Goal: Book appointment/travel/reservation

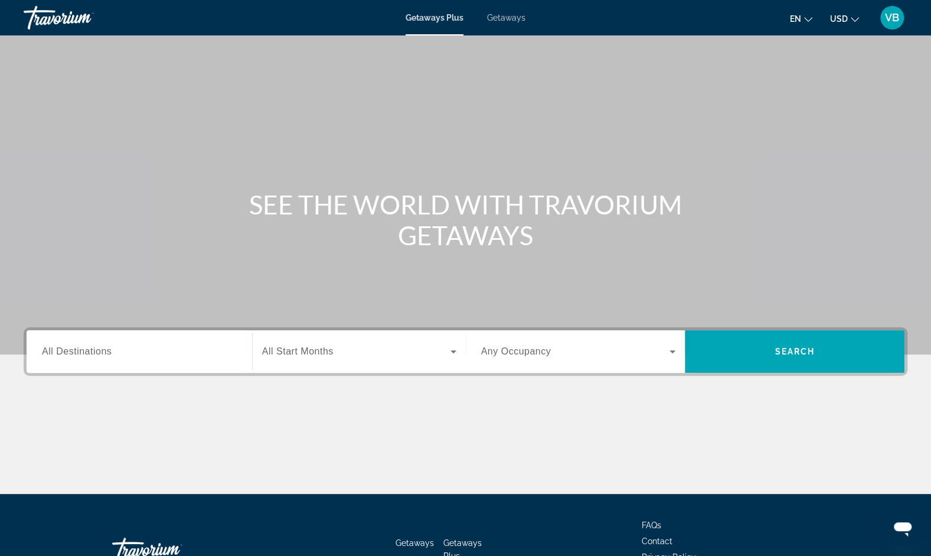
click at [524, 21] on span "Getaways" at bounding box center [506, 17] width 38 height 9
click at [161, 338] on div "Search widget" at bounding box center [139, 352] width 195 height 34
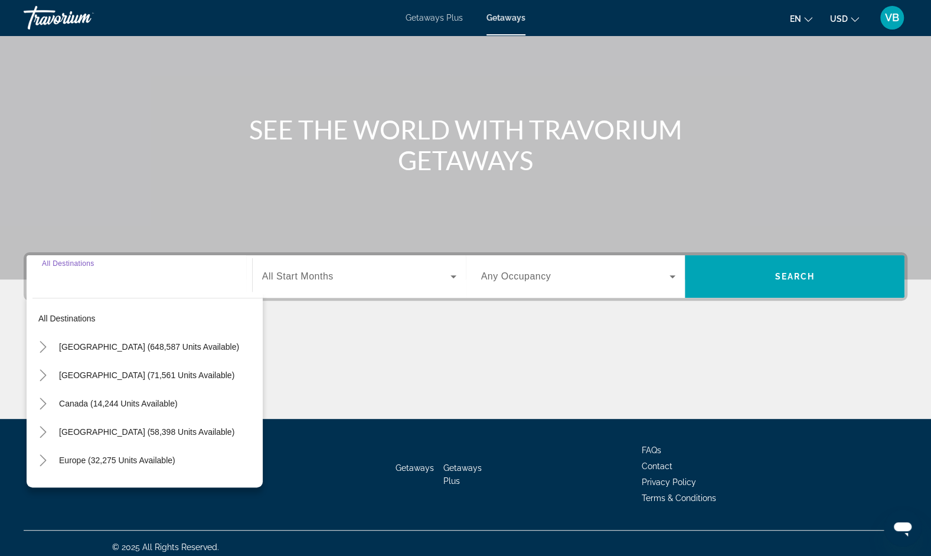
scroll to position [82, 0]
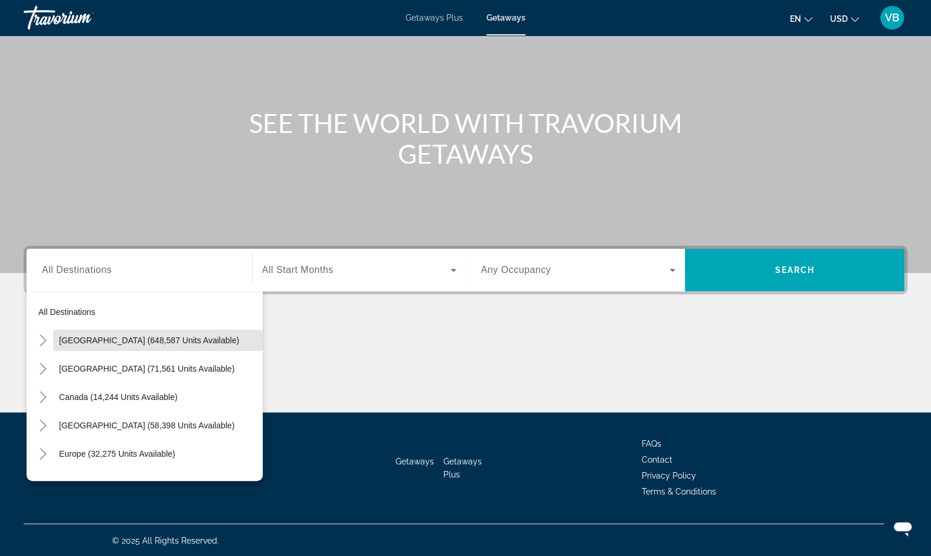
click at [161, 338] on span "[GEOGRAPHIC_DATA] (648,587 units available)" at bounding box center [149, 339] width 180 height 9
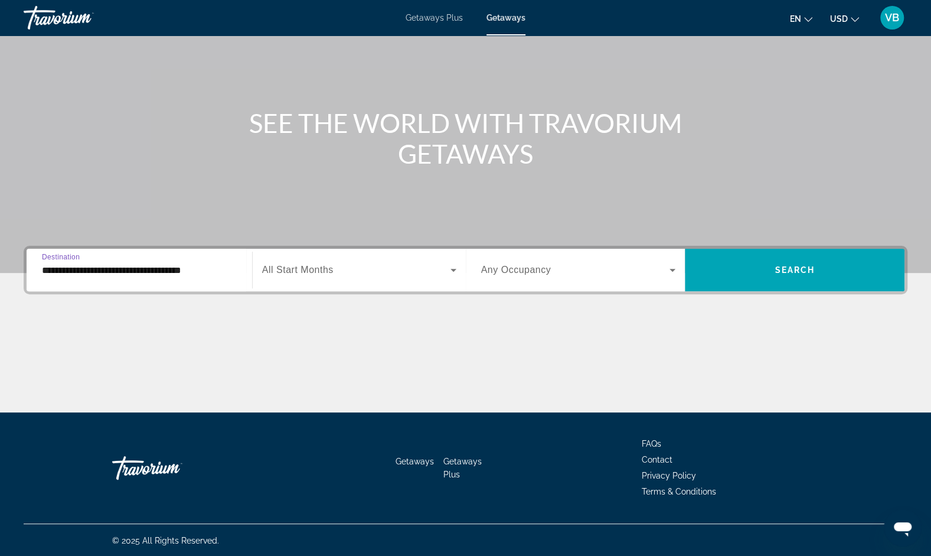
click at [184, 272] on input "**********" at bounding box center [139, 270] width 195 height 14
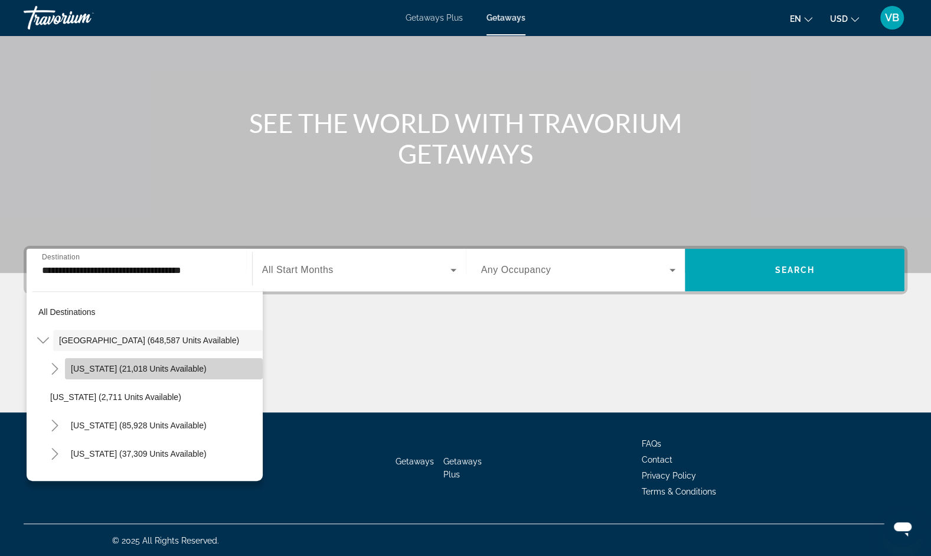
click at [211, 361] on span "Search widget" at bounding box center [164, 368] width 198 height 28
type input "**********"
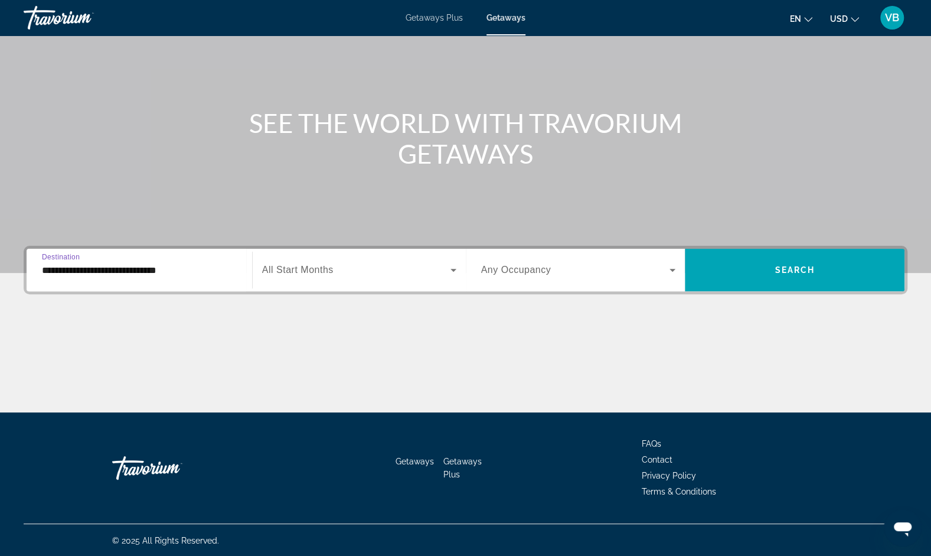
click at [306, 307] on div "**********" at bounding box center [465, 329] width 931 height 167
click at [331, 269] on span "All Start Months" at bounding box center [297, 270] width 71 height 10
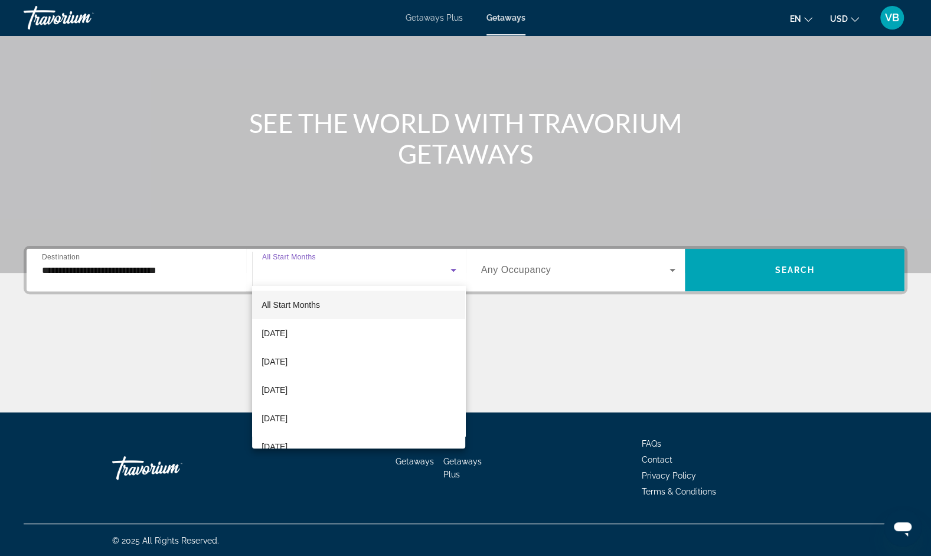
click at [711, 261] on div at bounding box center [465, 278] width 931 height 556
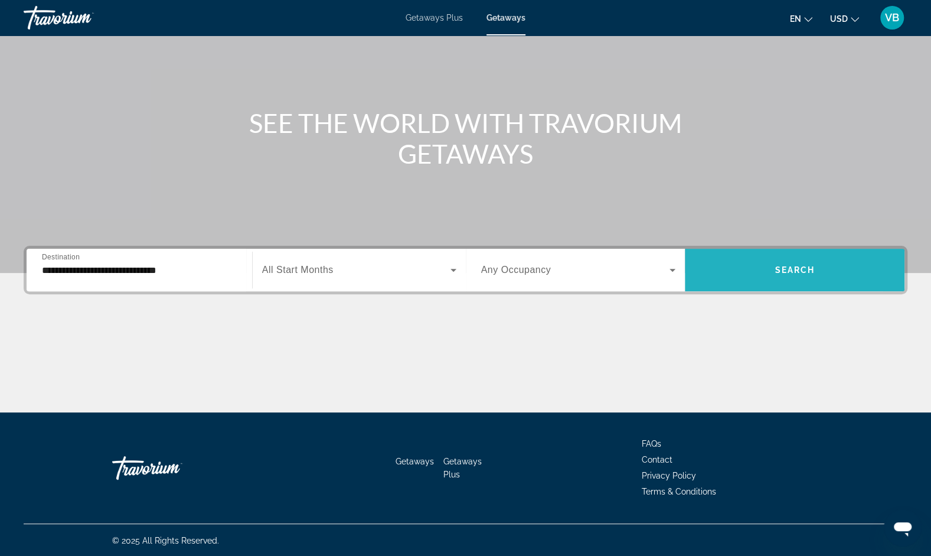
click at [745, 279] on span "Search widget" at bounding box center [795, 270] width 220 height 28
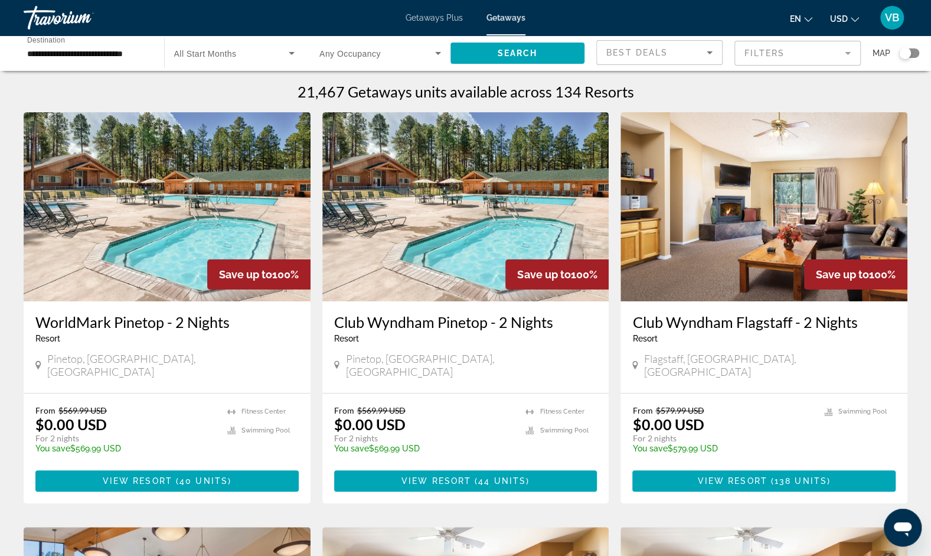
click at [344, 50] on span "Any Occupancy" at bounding box center [350, 53] width 61 height 9
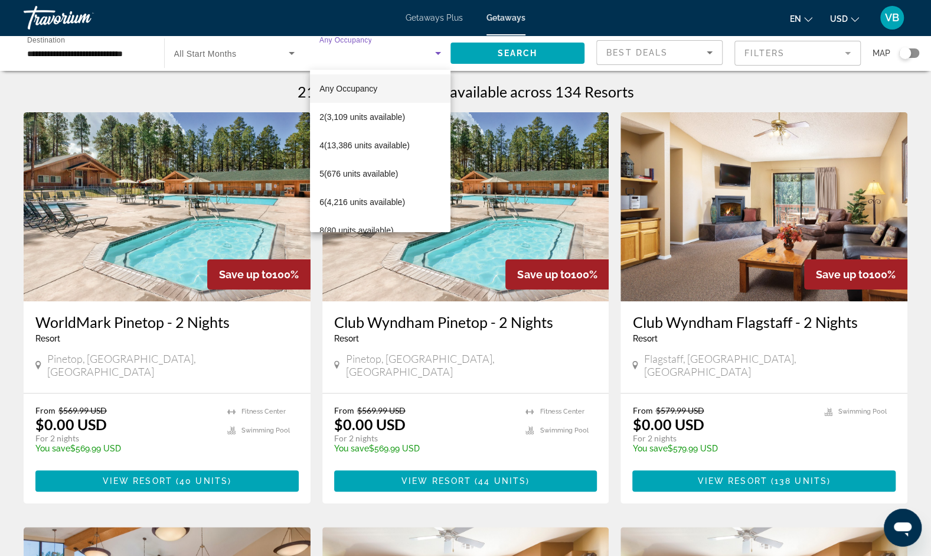
click at [257, 48] on div at bounding box center [465, 278] width 931 height 556
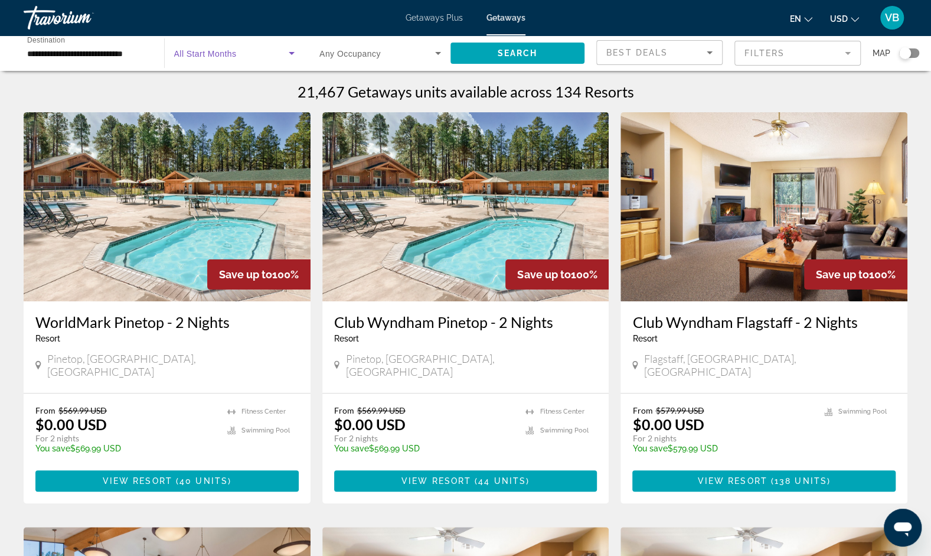
click at [257, 48] on span "Search widget" at bounding box center [231, 53] width 115 height 14
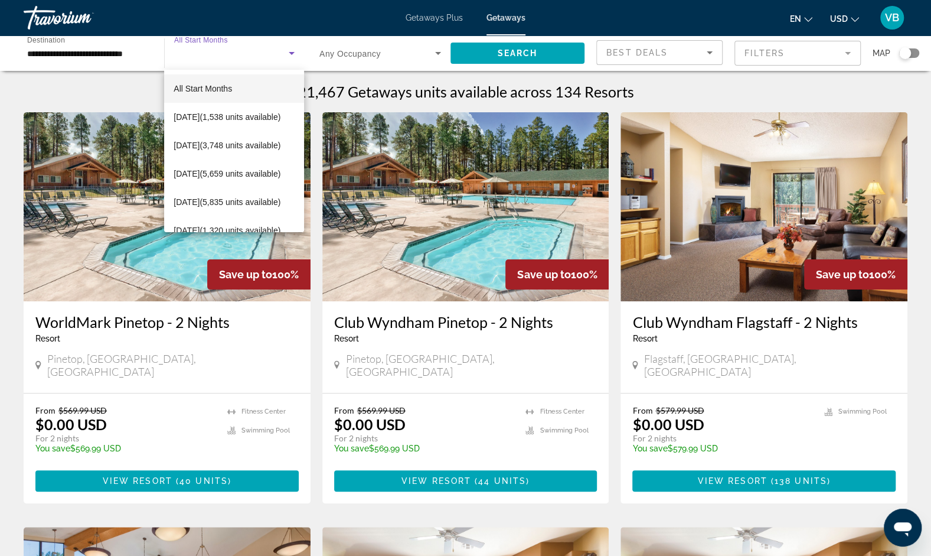
click at [331, 58] on div at bounding box center [465, 278] width 931 height 556
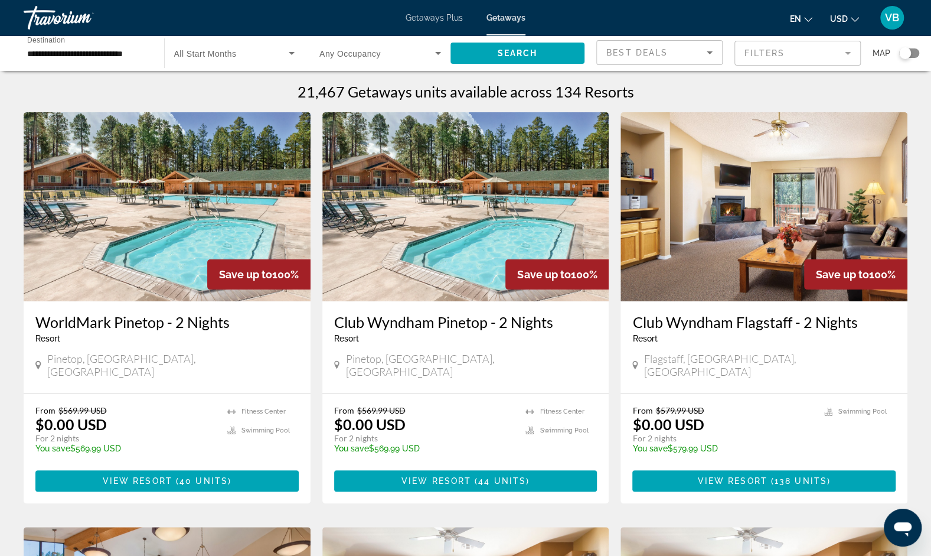
click at [331, 58] on span "Any Occupancy" at bounding box center [350, 53] width 61 height 9
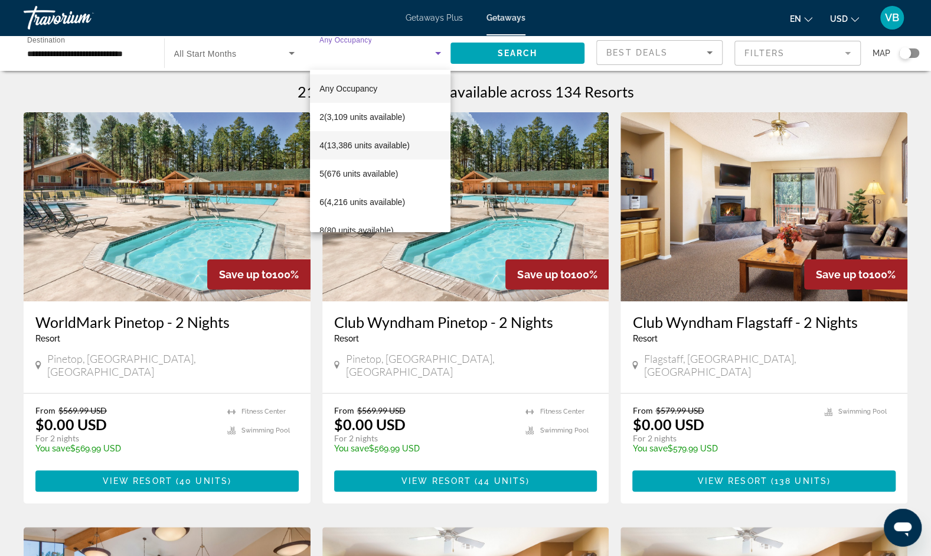
click at [339, 146] on span "4 (13,386 units available)" at bounding box center [365, 145] width 90 height 14
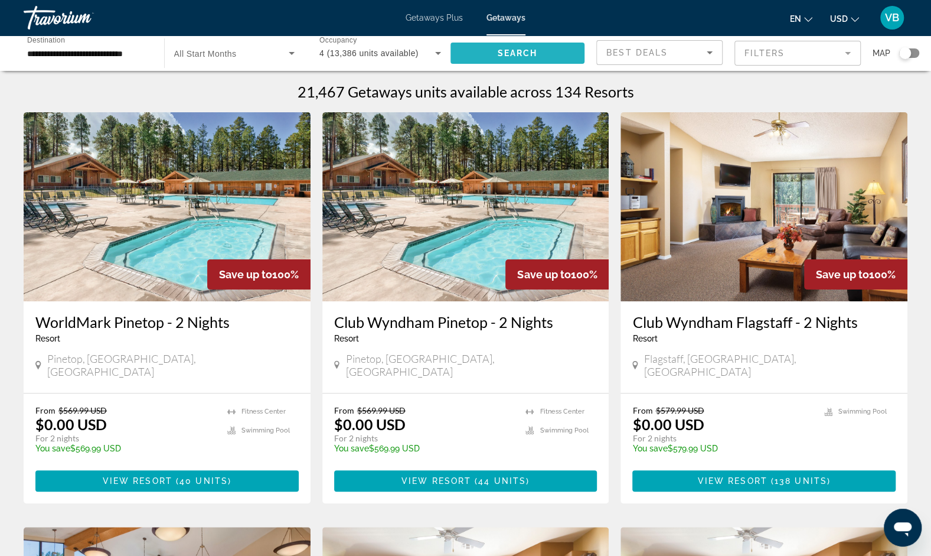
click at [477, 54] on span "Search widget" at bounding box center [518, 53] width 135 height 28
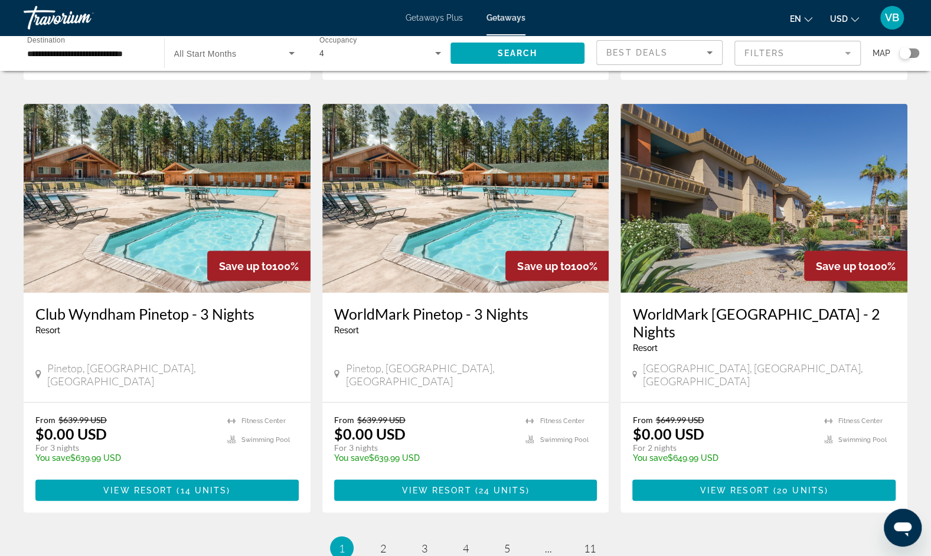
scroll to position [1371, 0]
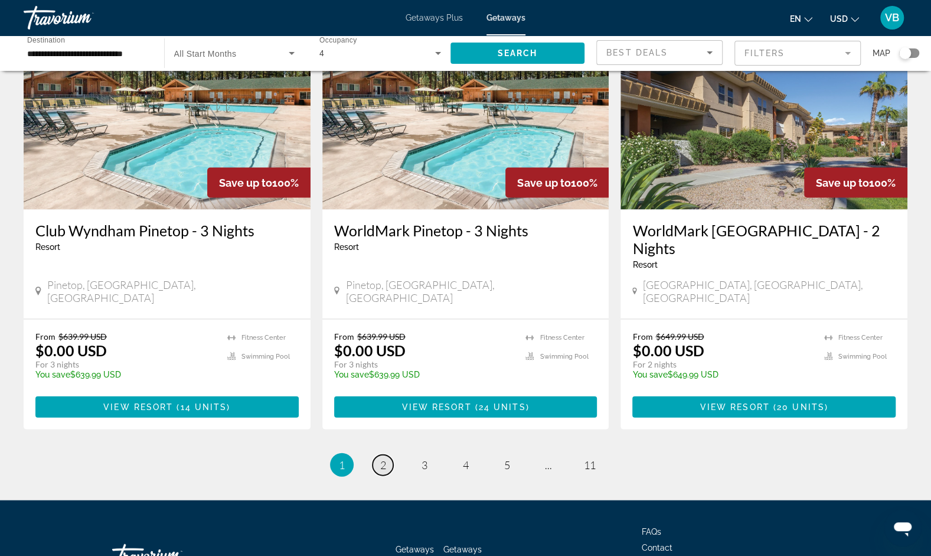
click at [384, 458] on span "2" at bounding box center [383, 464] width 6 height 13
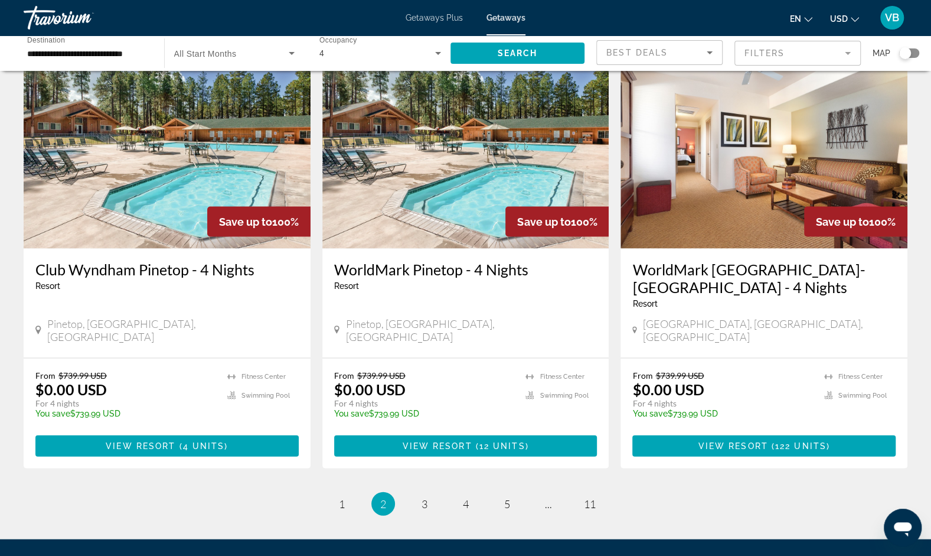
scroll to position [1425, 0]
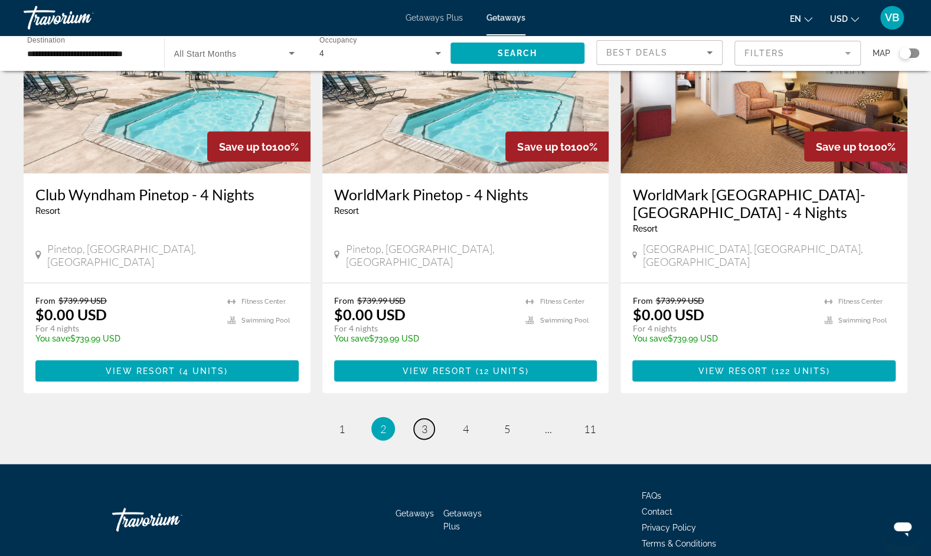
click at [426, 422] on span "3" at bounding box center [425, 428] width 6 height 13
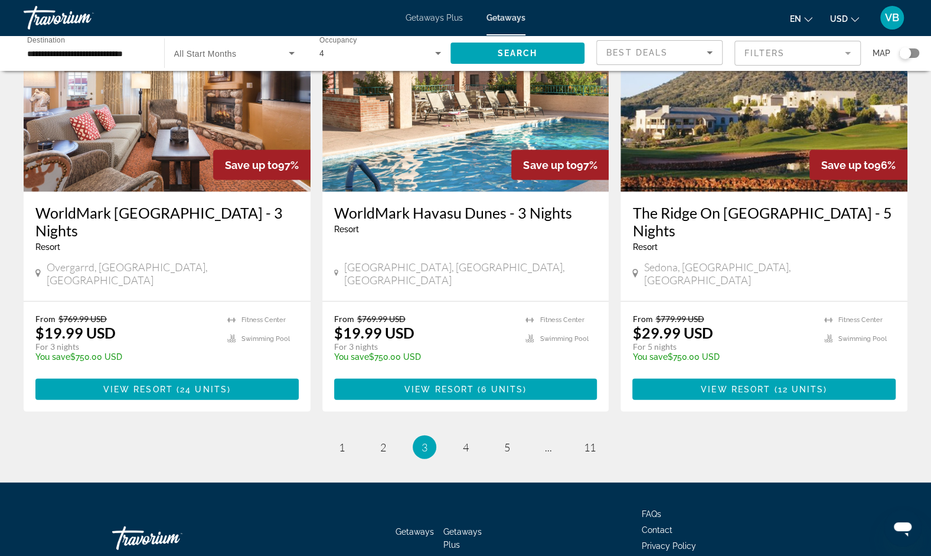
scroll to position [1407, 0]
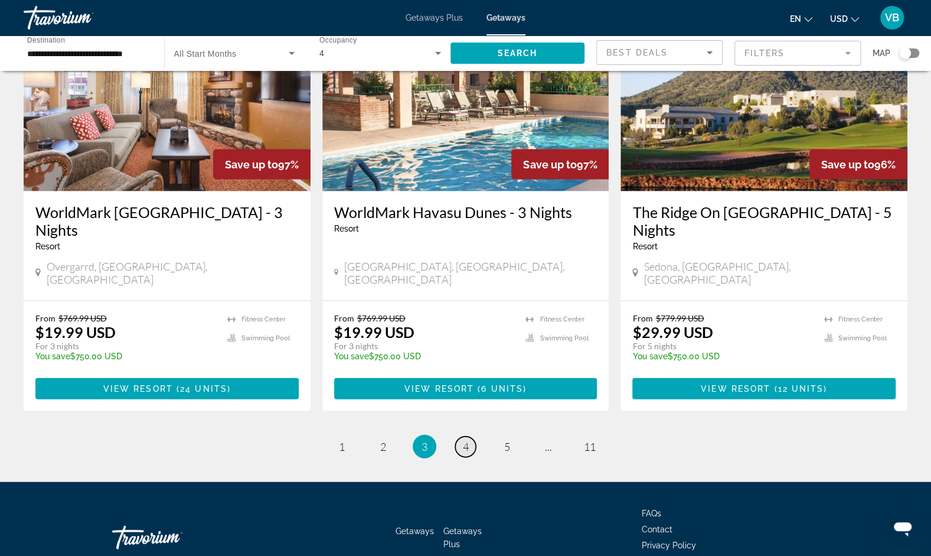
click at [461, 436] on link "page 4" at bounding box center [465, 446] width 21 height 21
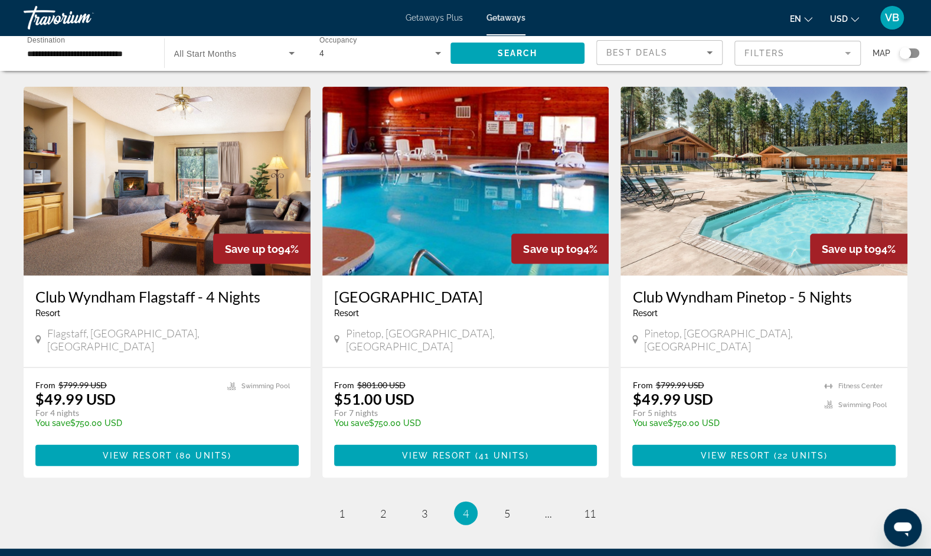
scroll to position [1324, 0]
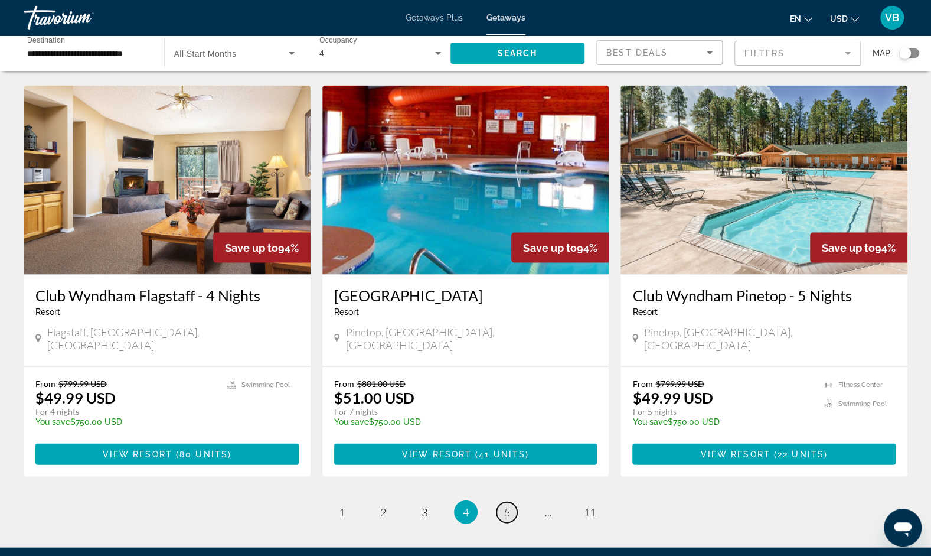
click at [513, 501] on link "page 5" at bounding box center [507, 511] width 21 height 21
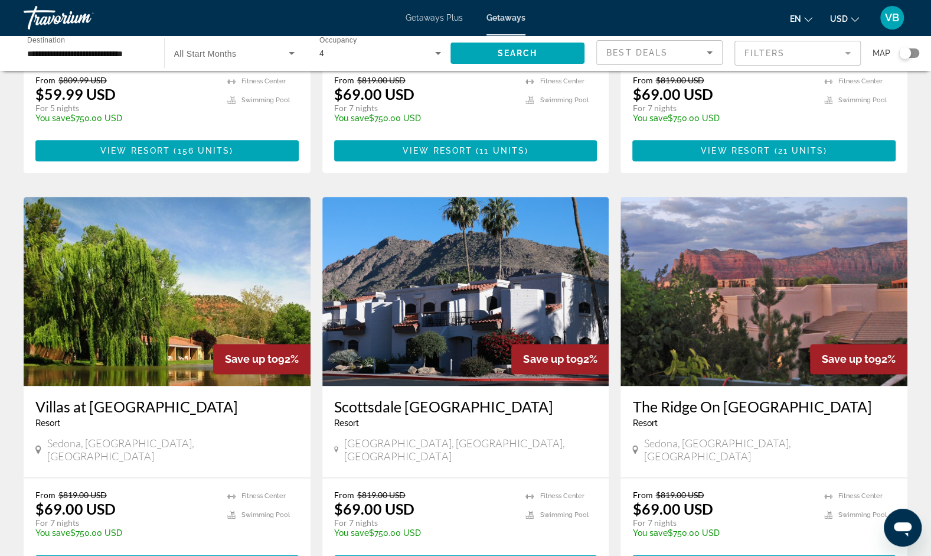
scroll to position [769, 0]
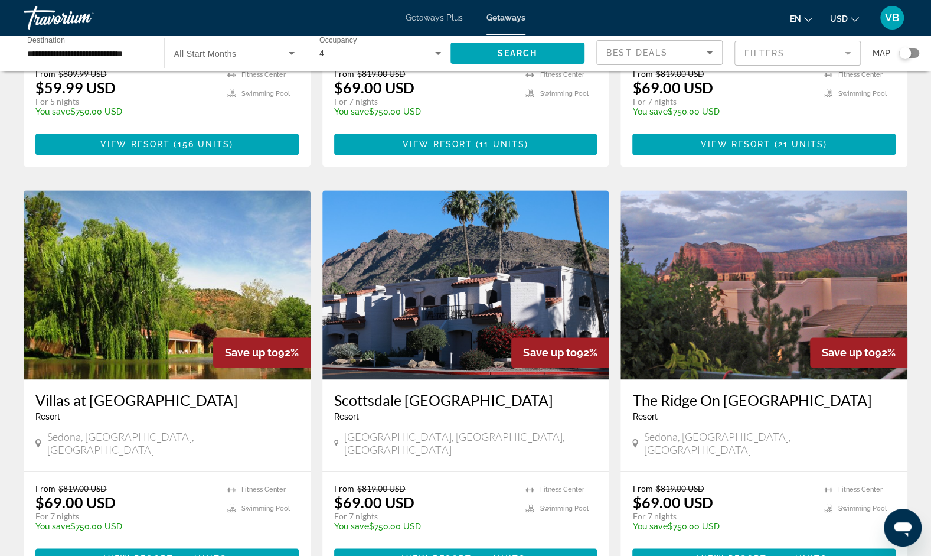
click at [716, 275] on img "Main content" at bounding box center [764, 284] width 287 height 189
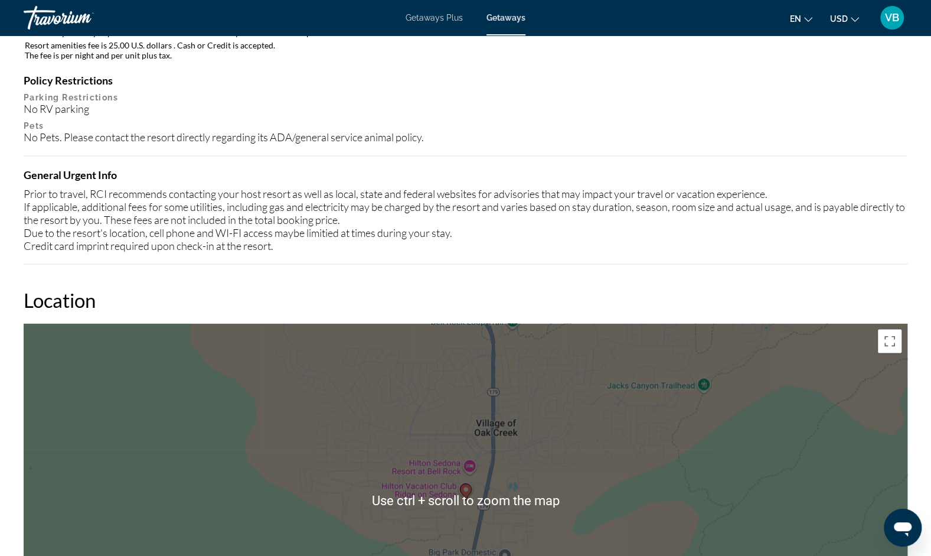
scroll to position [1445, 0]
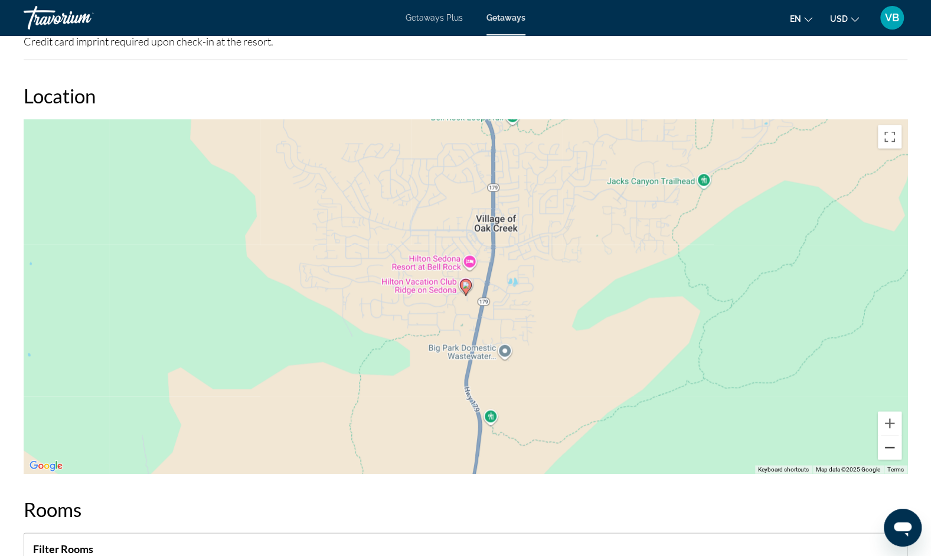
click at [888, 455] on button "Zoom out" at bounding box center [890, 448] width 24 height 24
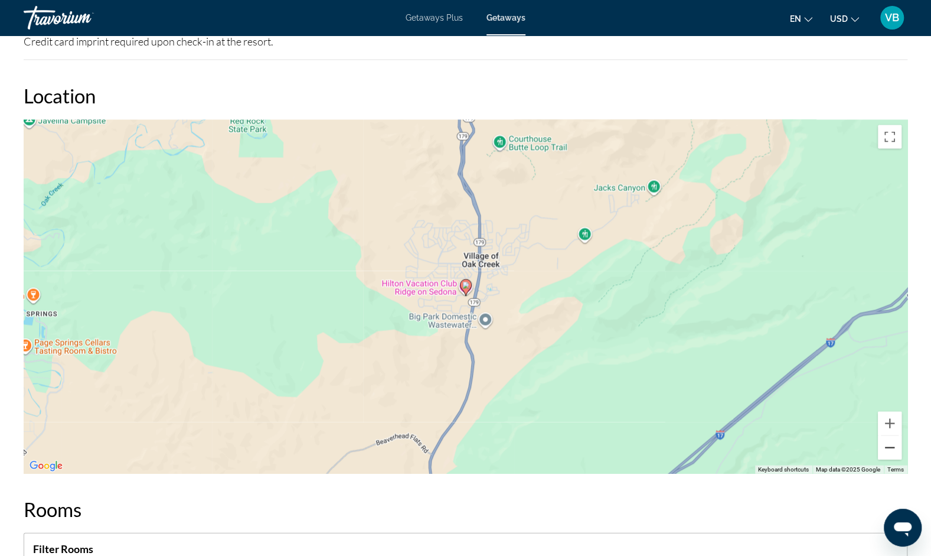
click at [888, 455] on button "Zoom out" at bounding box center [890, 448] width 24 height 24
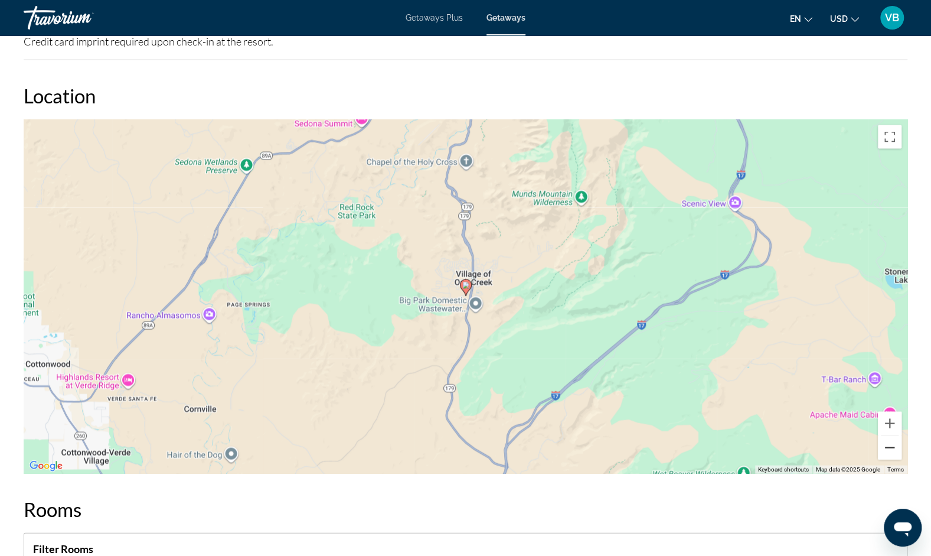
click at [888, 455] on button "Zoom out" at bounding box center [890, 448] width 24 height 24
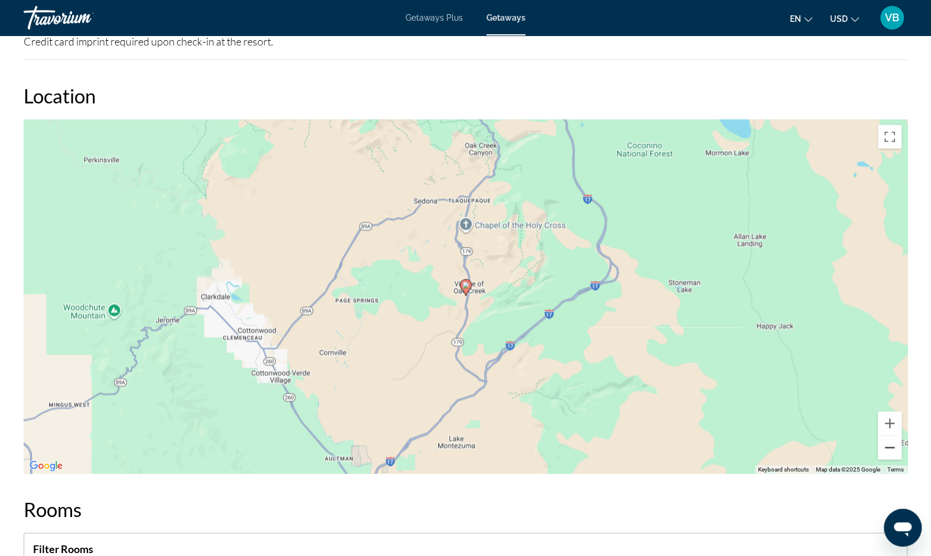
click at [888, 455] on button "Zoom out" at bounding box center [890, 448] width 24 height 24
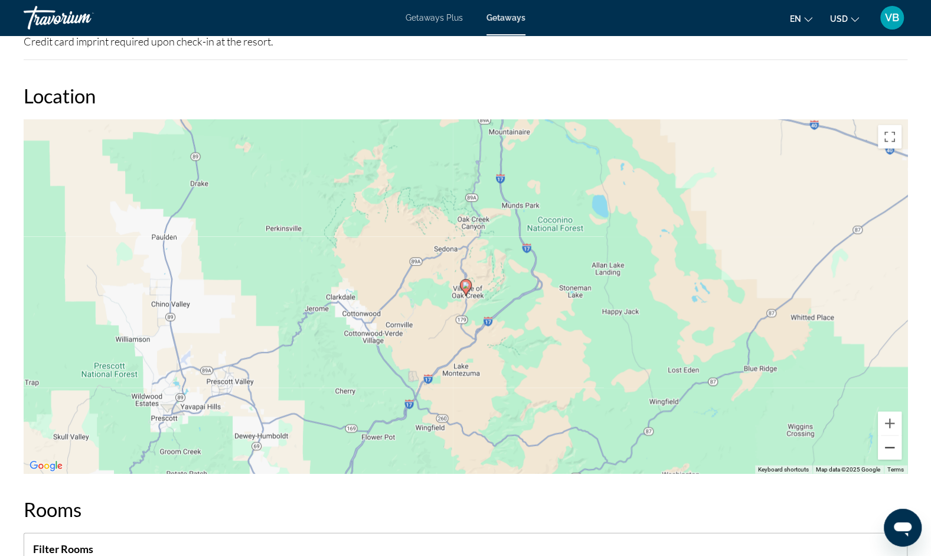
click at [888, 455] on button "Zoom out" at bounding box center [890, 448] width 24 height 24
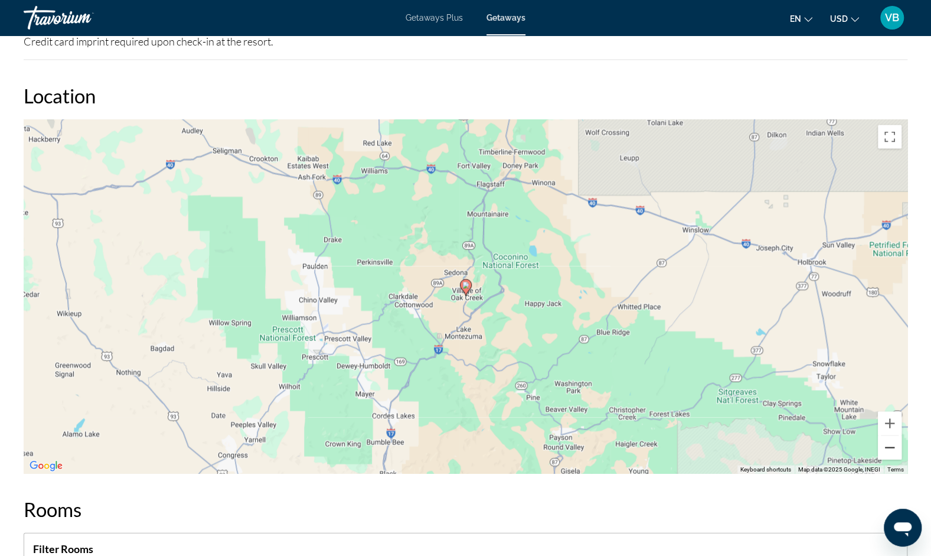
click at [888, 455] on button "Zoom out" at bounding box center [890, 448] width 24 height 24
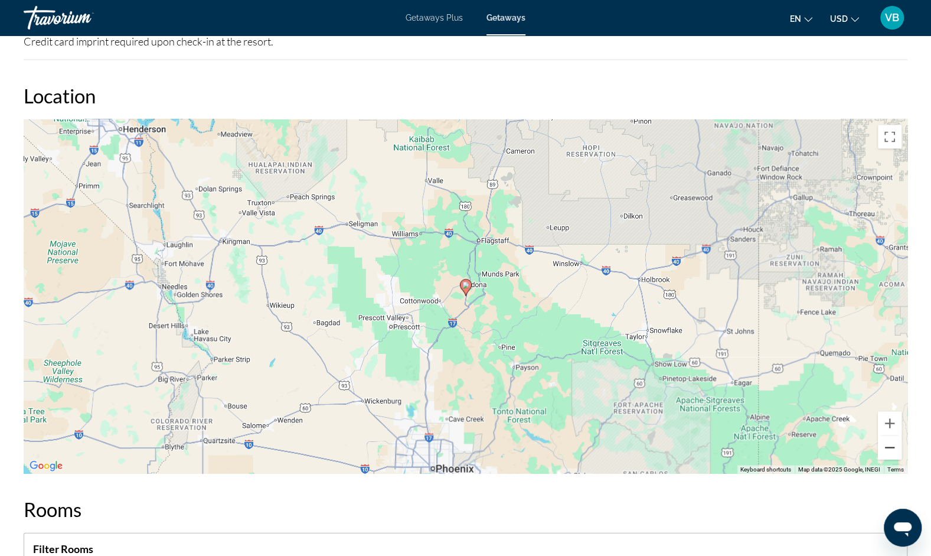
click at [888, 455] on button "Zoom out" at bounding box center [890, 448] width 24 height 24
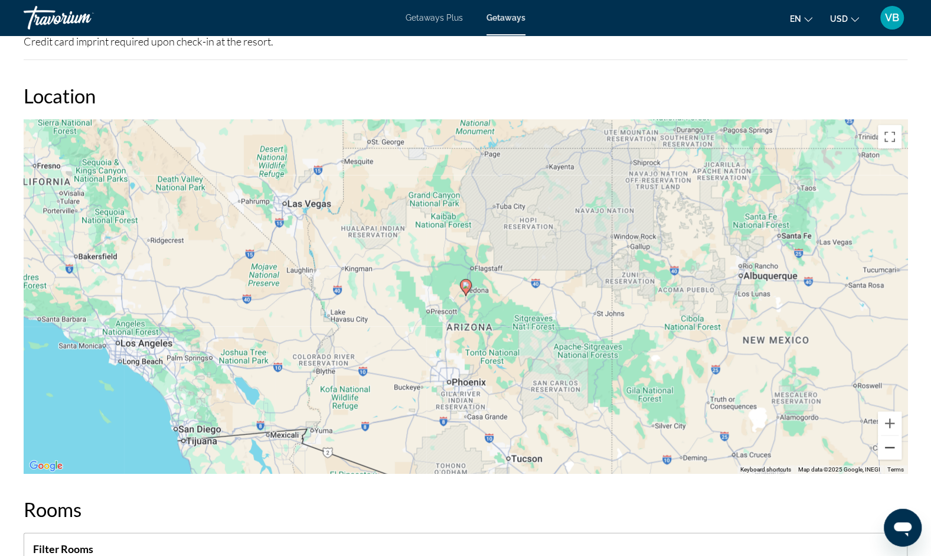
click at [888, 455] on button "Zoom out" at bounding box center [890, 448] width 24 height 24
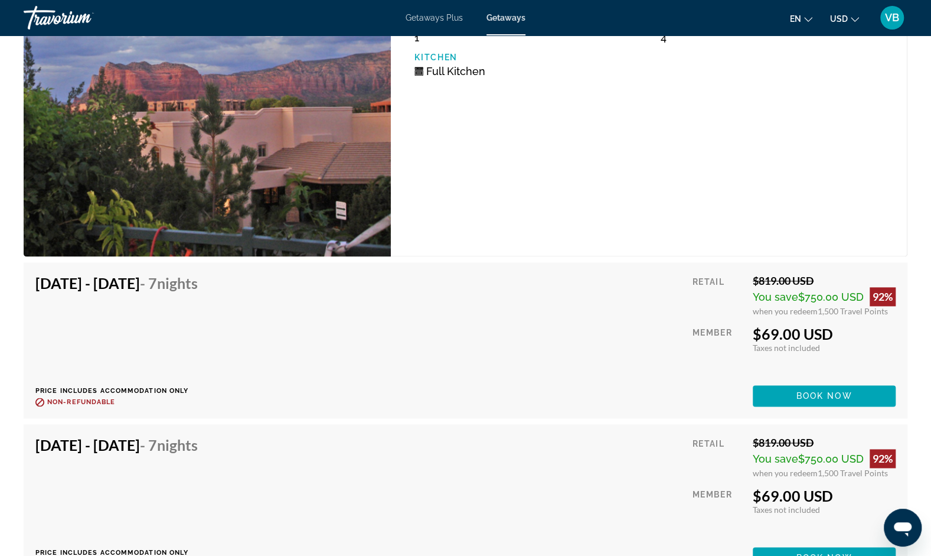
scroll to position [11961, 0]
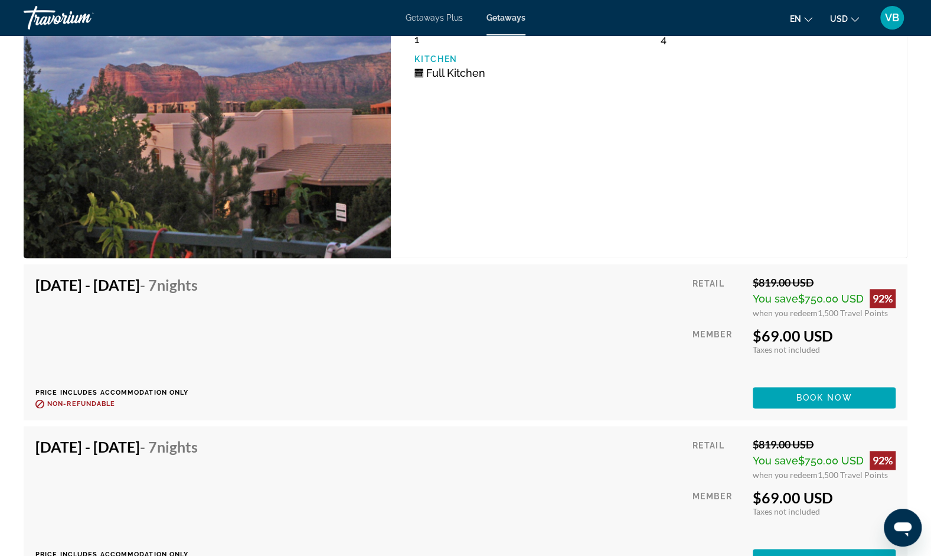
click at [898, 435] on div "Dec 6, 2025 - Dec 13, 2025 - 7 Nights Price includes accommodation only Refunda…" at bounding box center [466, 504] width 884 height 156
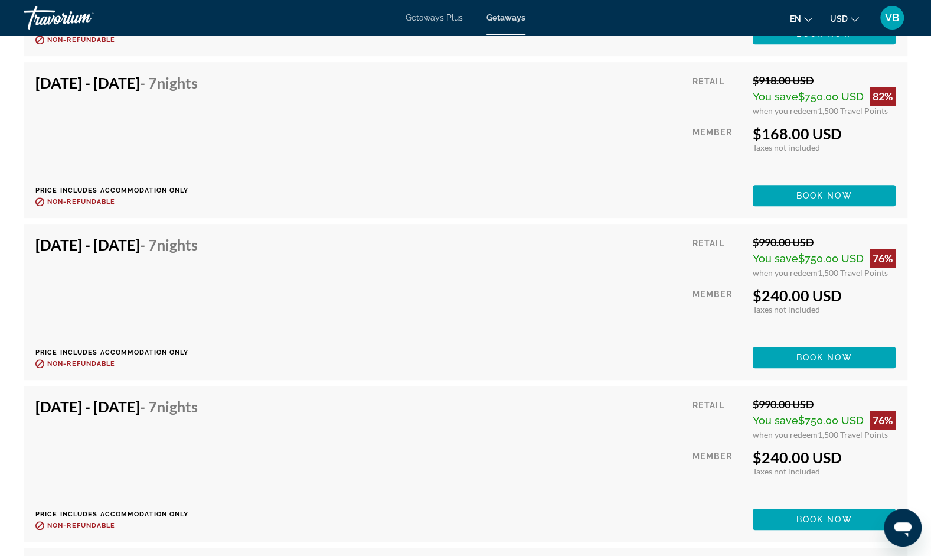
scroll to position [6016, 0]
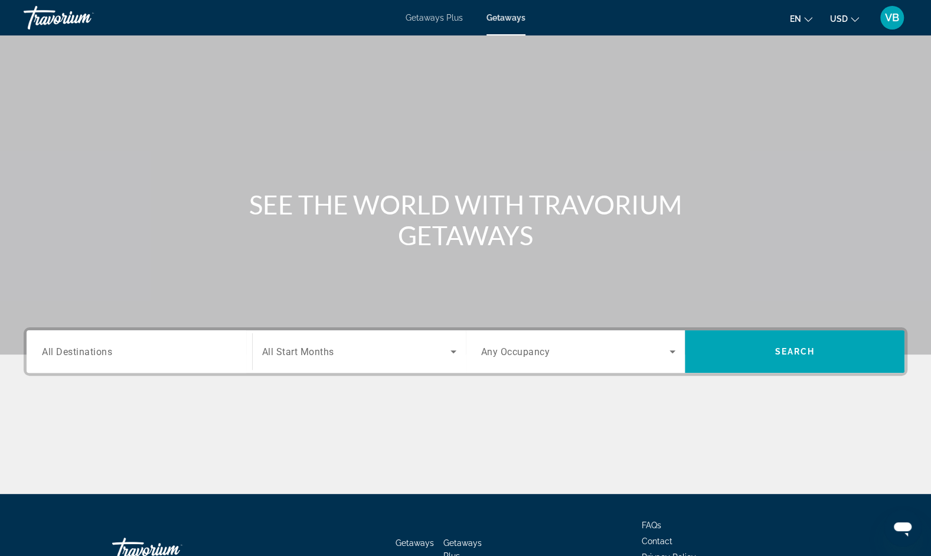
click at [210, 360] on div "Search widget" at bounding box center [139, 352] width 195 height 34
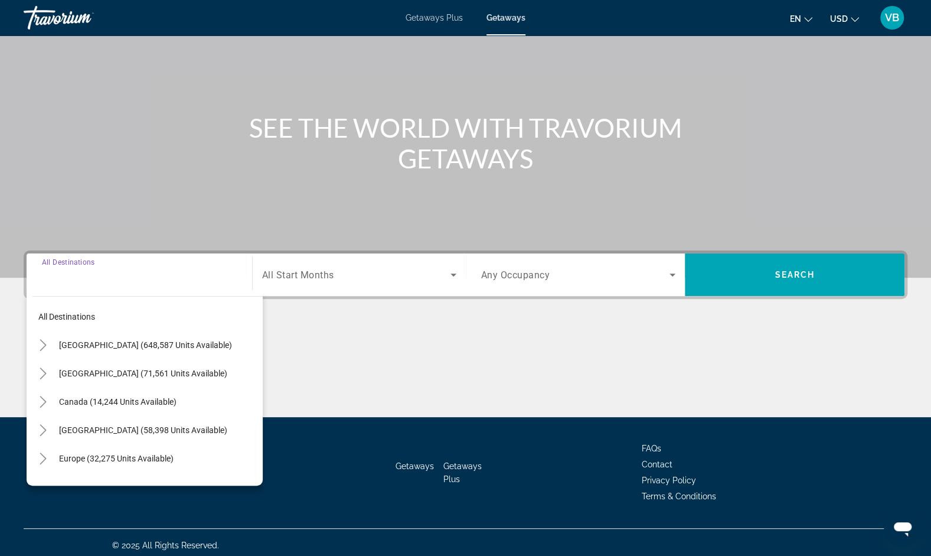
scroll to position [82, 0]
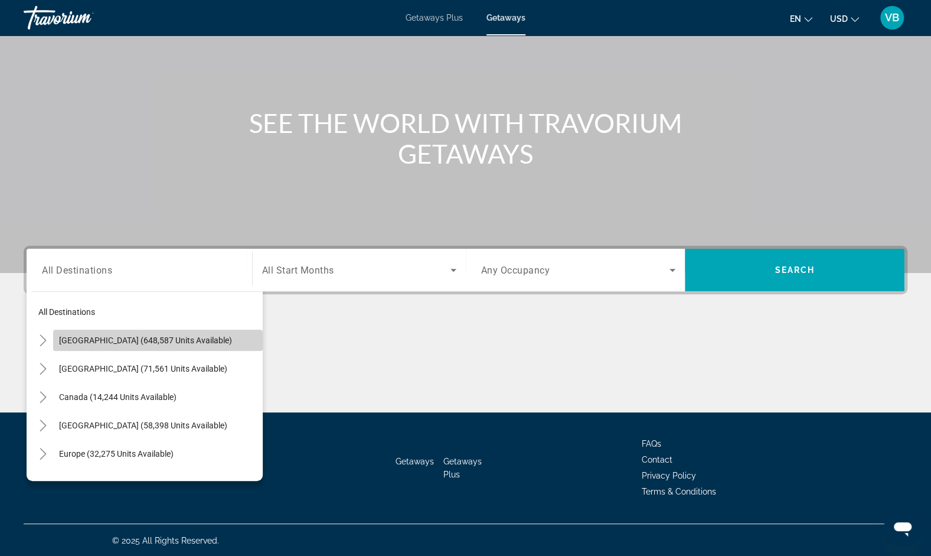
click at [211, 336] on span "Search widget" at bounding box center [158, 340] width 210 height 28
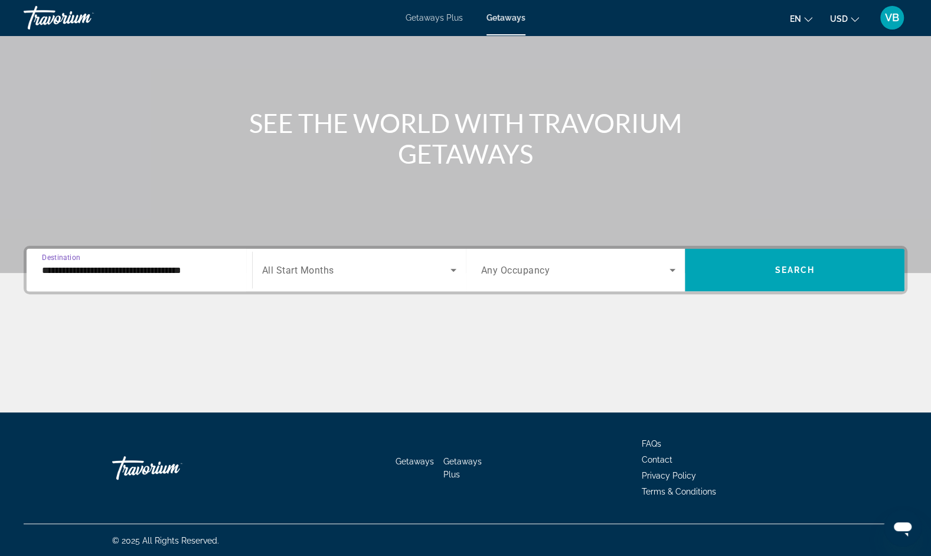
click at [200, 265] on input "**********" at bounding box center [139, 270] width 195 height 14
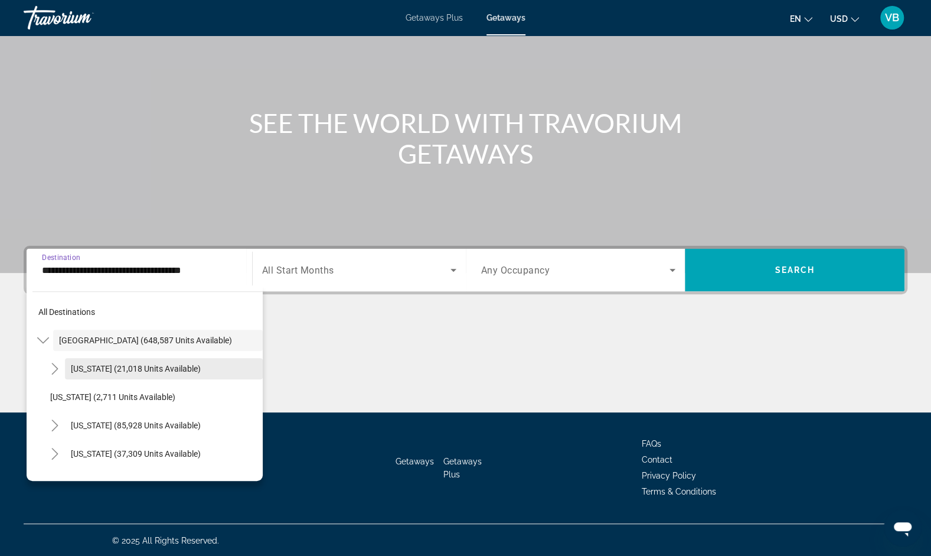
click at [184, 367] on span "Arizona (21,018 units available)" at bounding box center [136, 368] width 130 height 9
type input "**********"
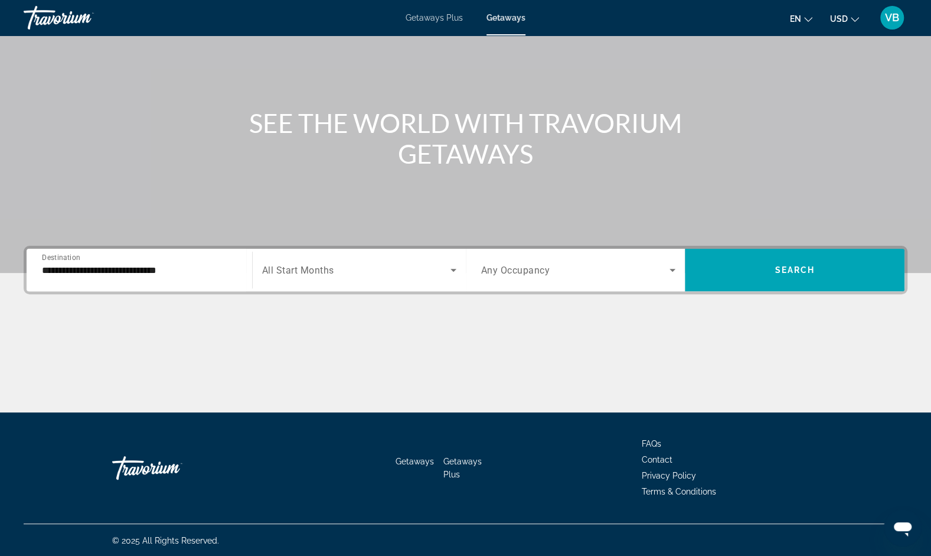
click at [633, 261] on div "Search widget" at bounding box center [578, 269] width 195 height 33
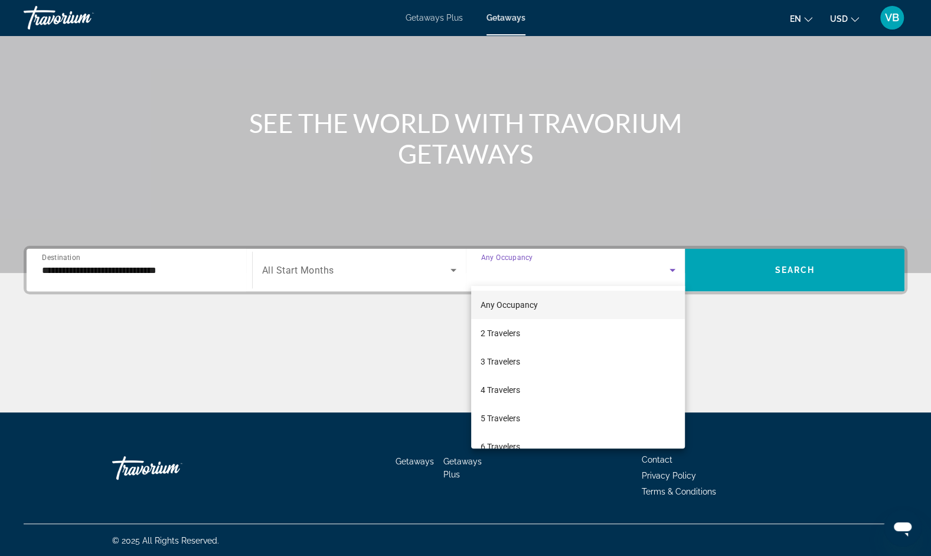
click at [745, 307] on div at bounding box center [465, 278] width 931 height 556
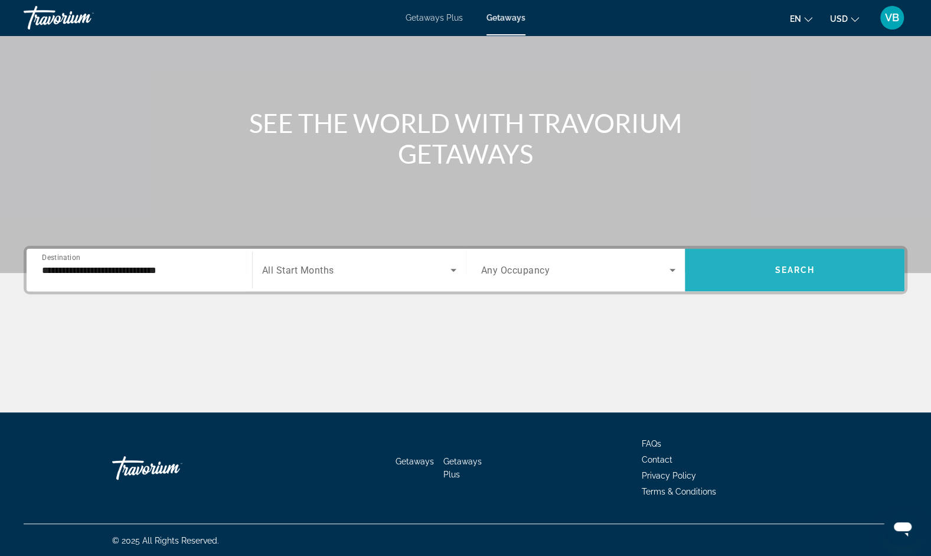
click at [750, 278] on span "Search widget" at bounding box center [795, 270] width 220 height 28
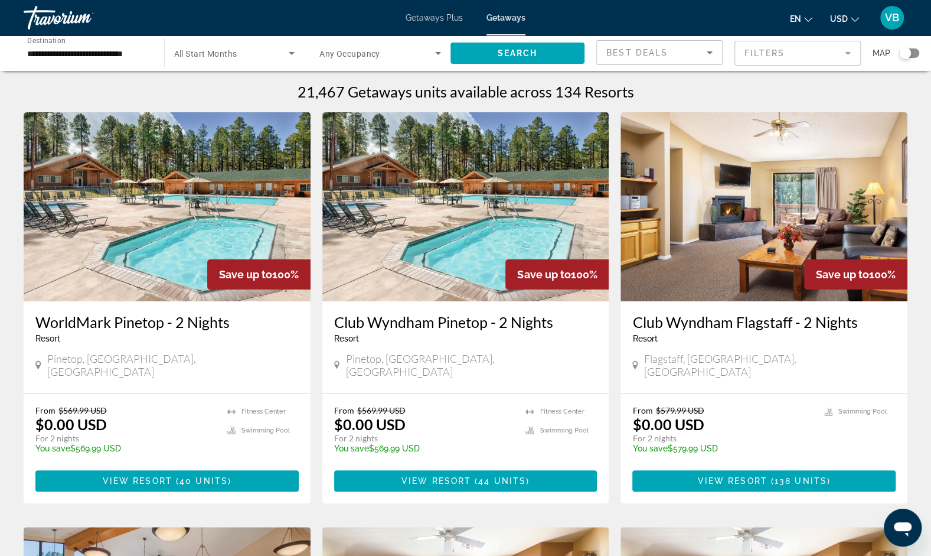
click at [917, 58] on div "Map" at bounding box center [896, 53] width 47 height 26
click at [915, 55] on div "Search widget" at bounding box center [910, 52] width 20 height 9
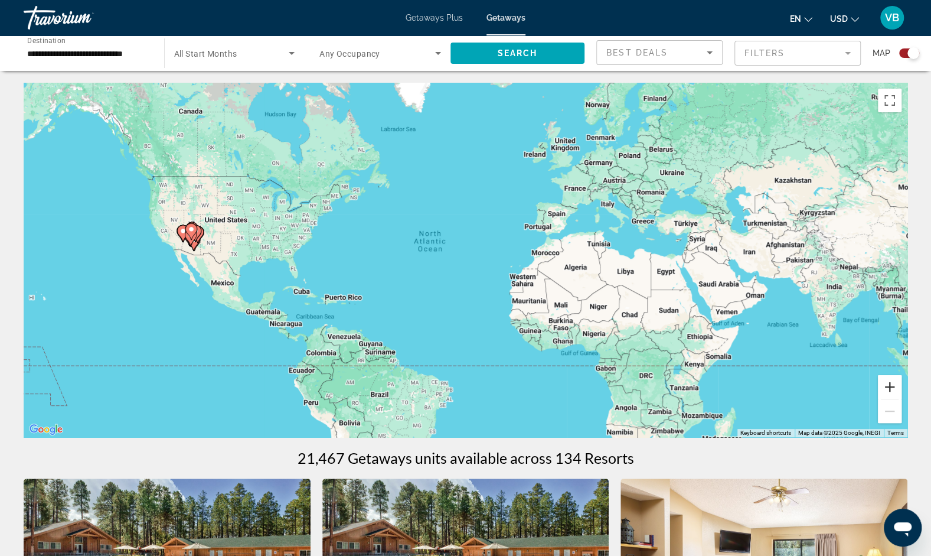
click at [888, 388] on button "Zoom in" at bounding box center [890, 387] width 24 height 24
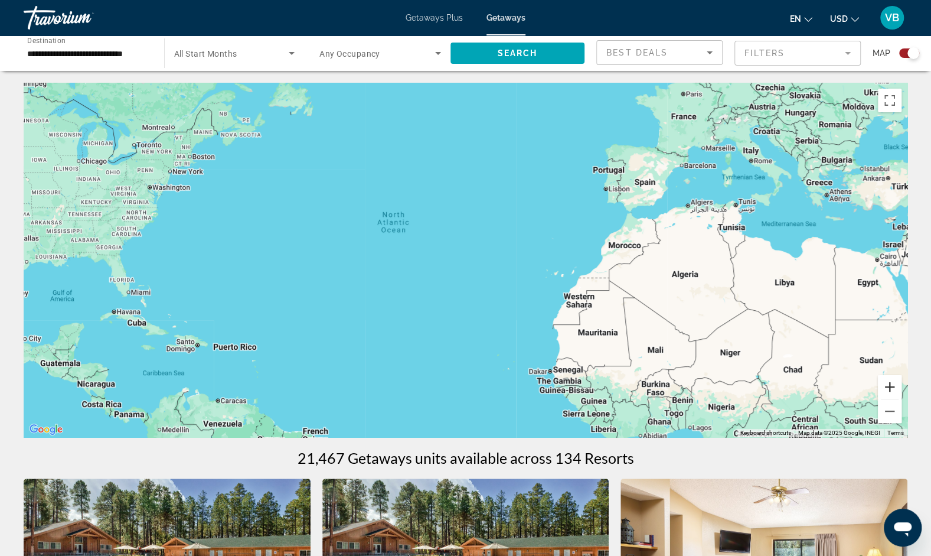
click at [888, 388] on button "Zoom in" at bounding box center [890, 387] width 24 height 24
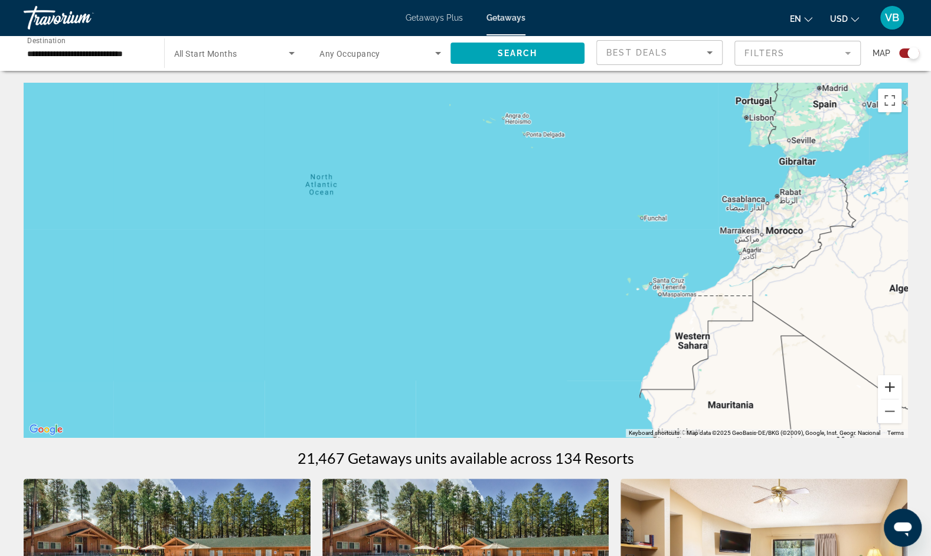
click at [888, 388] on button "Zoom in" at bounding box center [890, 387] width 24 height 24
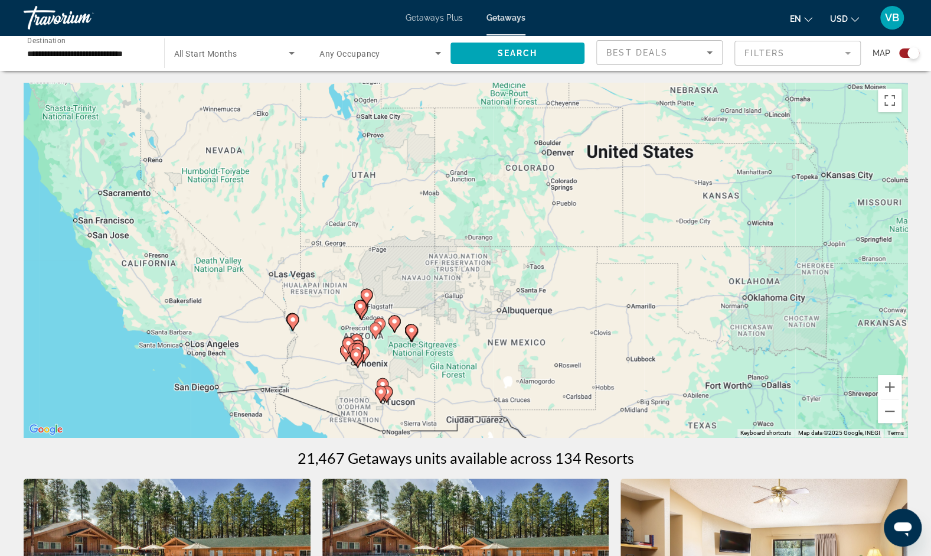
click at [294, 321] on image "Main content" at bounding box center [292, 319] width 7 height 7
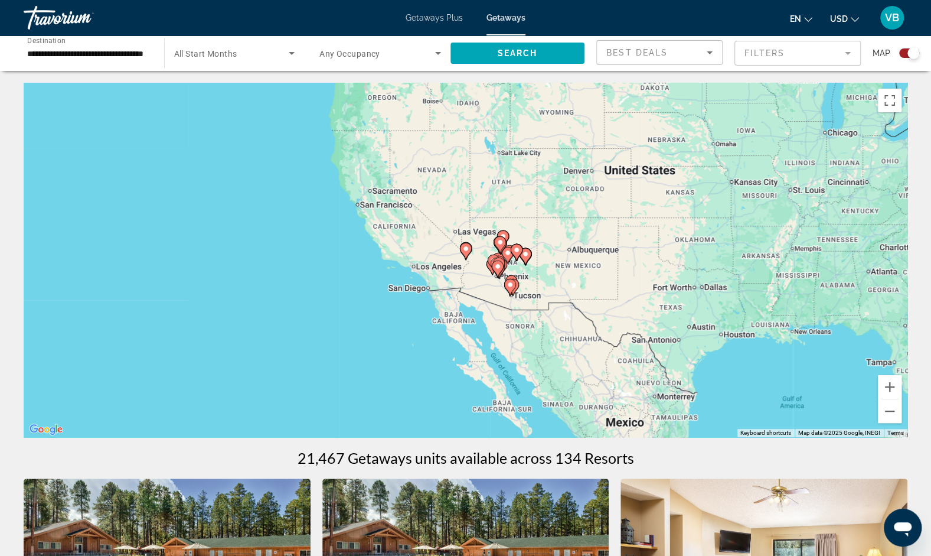
click at [462, 252] on icon "Main content" at bounding box center [465, 250] width 11 height 15
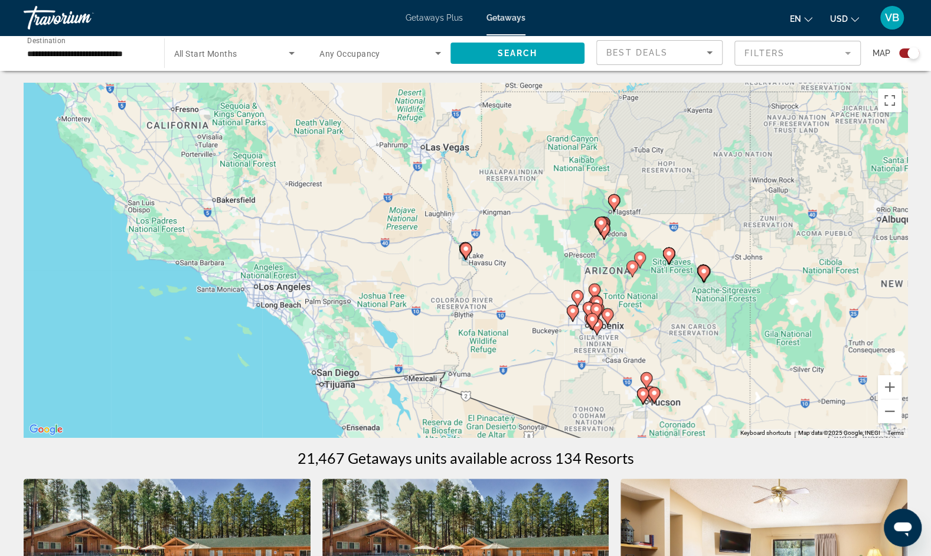
click at [468, 255] on gmp-advanced-marker "Main content" at bounding box center [466, 251] width 12 height 18
type input "**********"
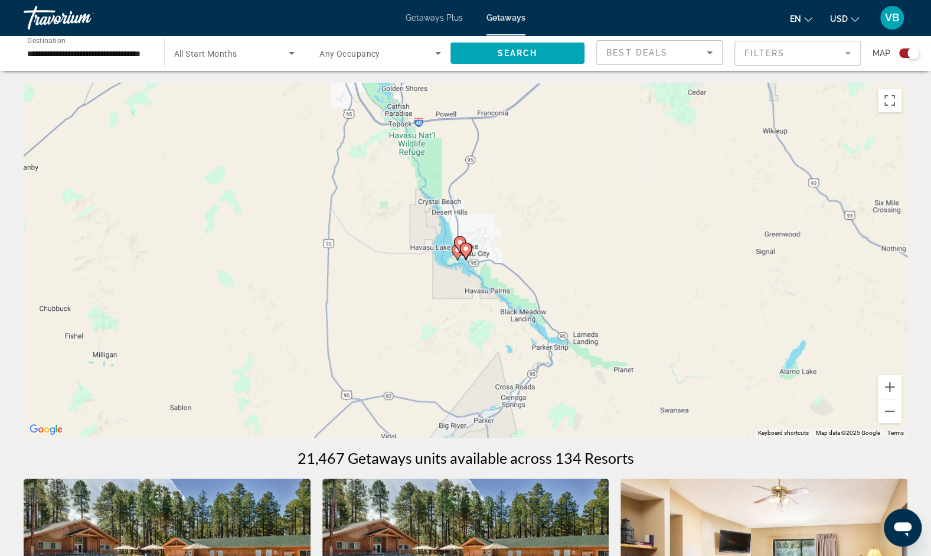
click at [458, 252] on gmp-advanced-marker "Main content" at bounding box center [460, 245] width 12 height 18
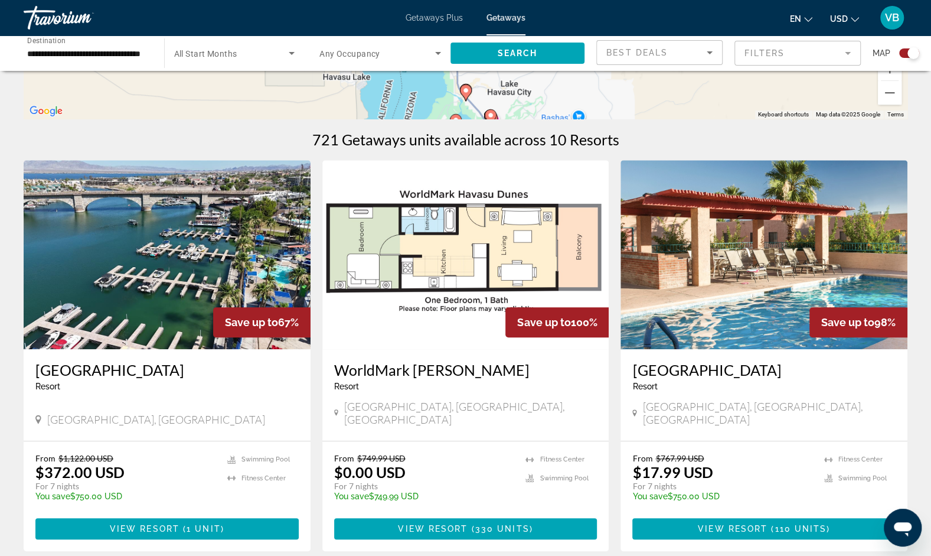
scroll to position [328, 0]
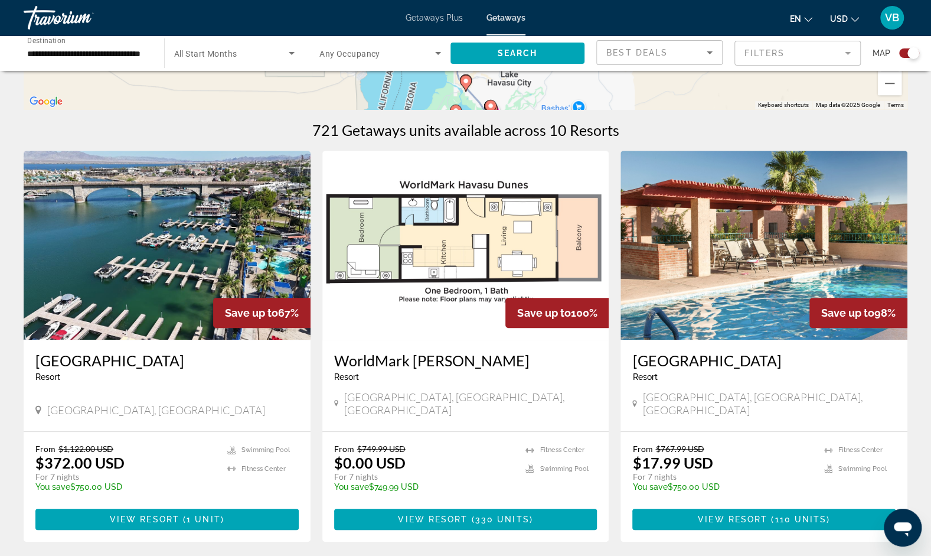
click at [174, 250] on img "Main content" at bounding box center [167, 245] width 287 height 189
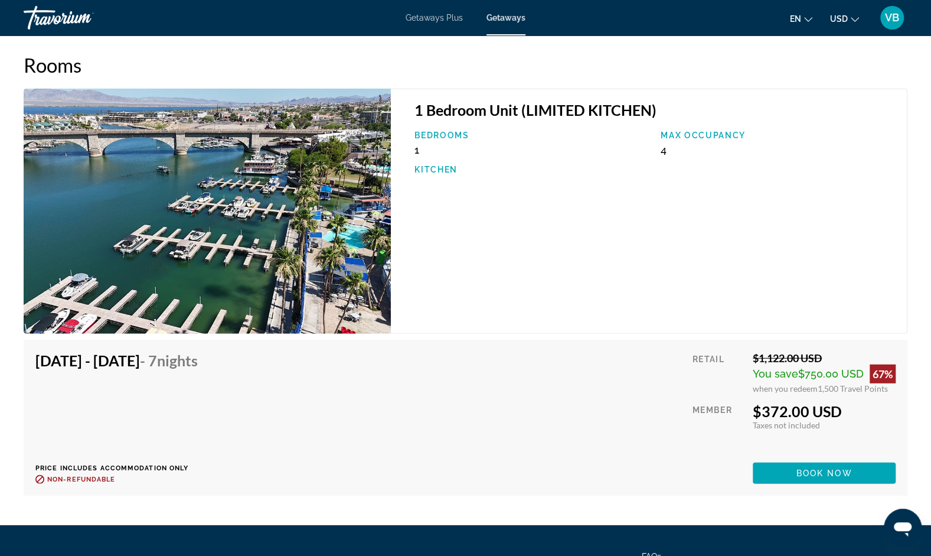
scroll to position [1878, 0]
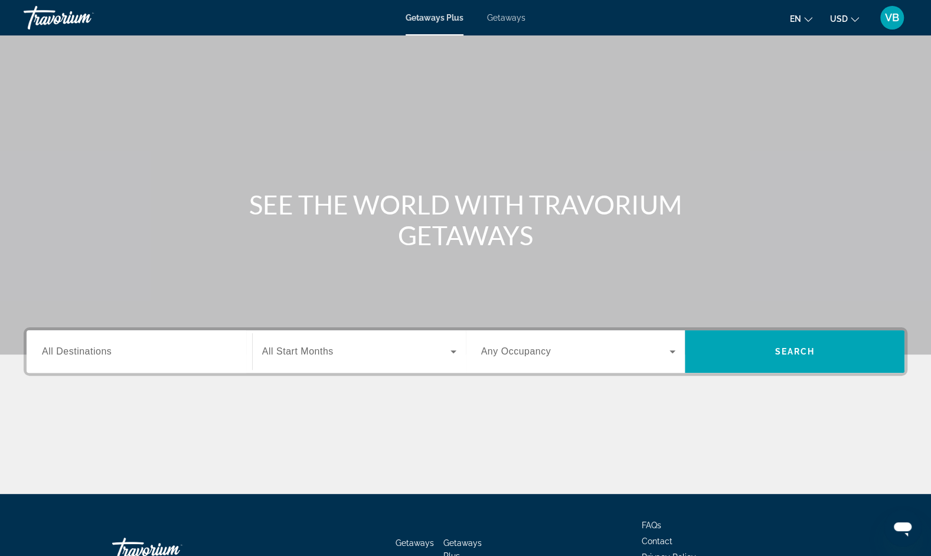
click at [683, 408] on div "Main content" at bounding box center [466, 449] width 884 height 89
click at [80, 353] on span "All Destinations" at bounding box center [77, 351] width 70 height 10
click at [80, 353] on input "Destination All Destinations" at bounding box center [139, 352] width 195 height 14
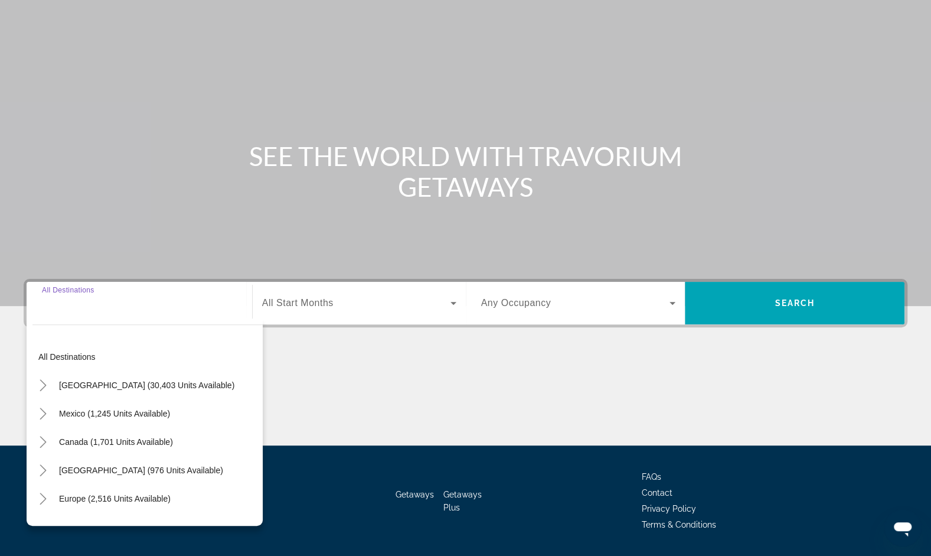
scroll to position [82, 0]
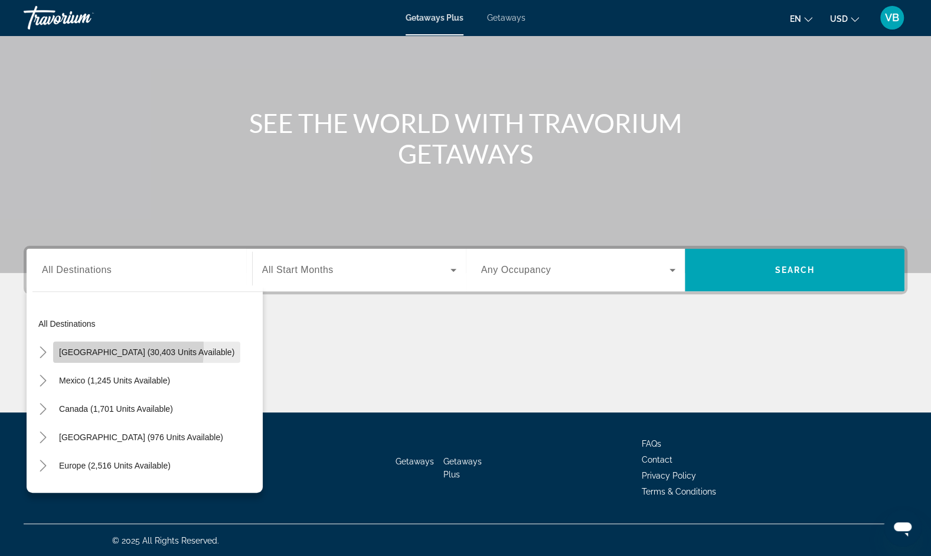
click at [67, 347] on span "[GEOGRAPHIC_DATA] (30,403 units available)" at bounding box center [146, 351] width 175 height 9
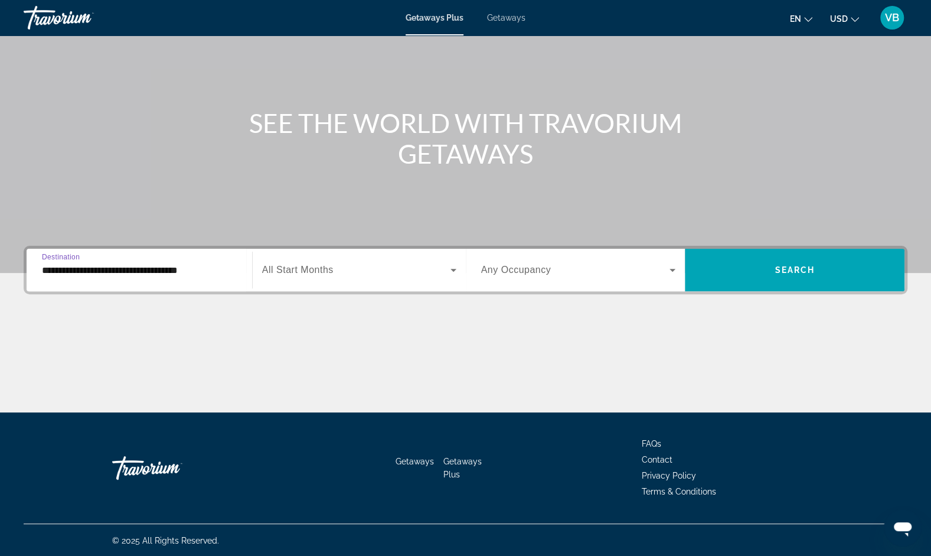
click at [167, 266] on input "**********" at bounding box center [139, 270] width 195 height 14
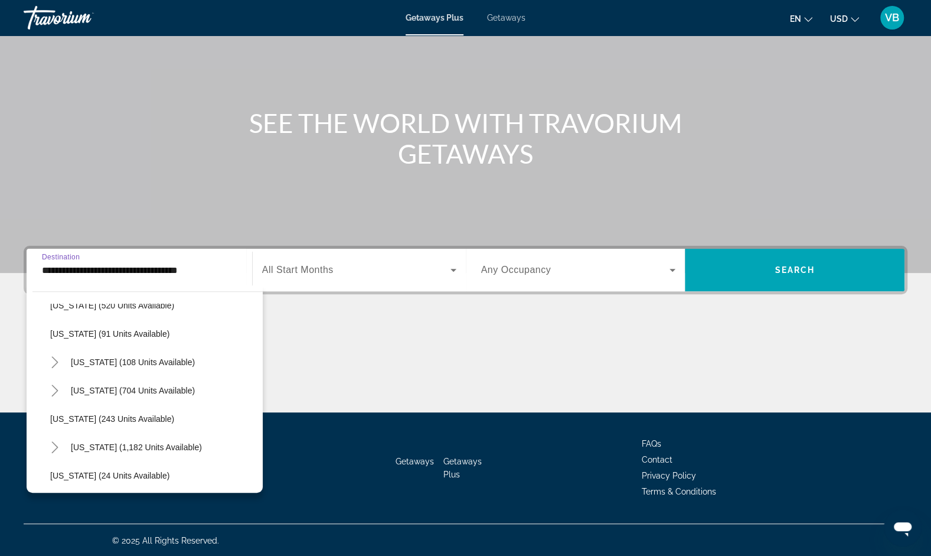
scroll to position [672, 0]
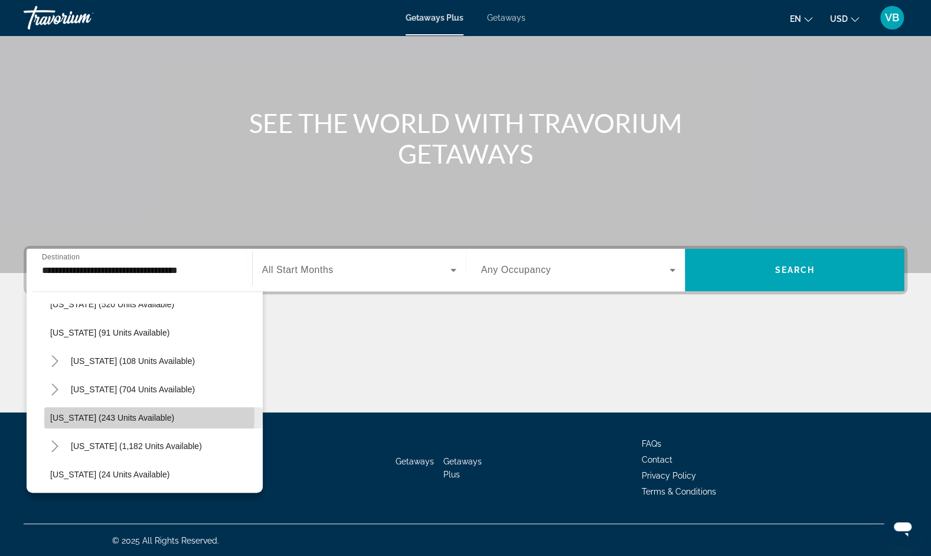
click at [137, 416] on span "[US_STATE] (243 units available)" at bounding box center [112, 417] width 124 height 9
type input "**********"
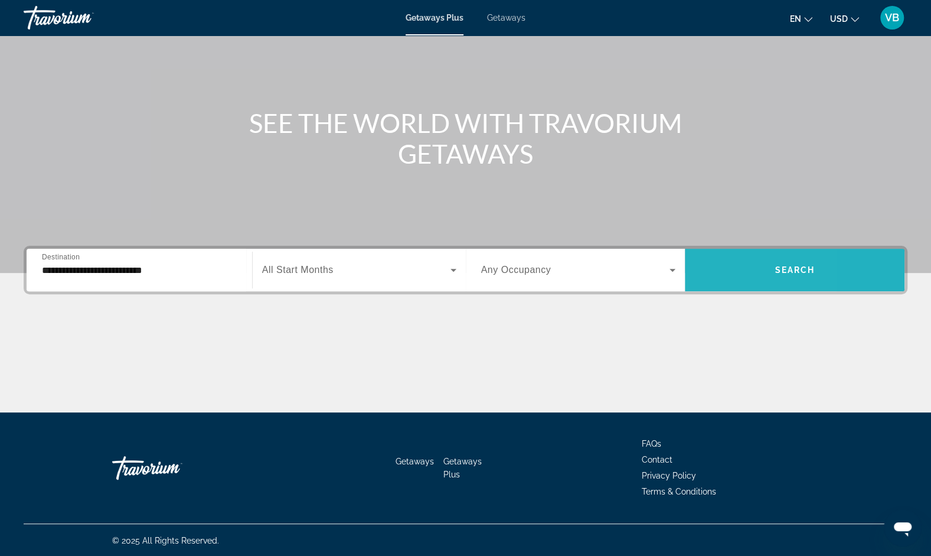
click at [721, 271] on span "Search widget" at bounding box center [795, 270] width 220 height 28
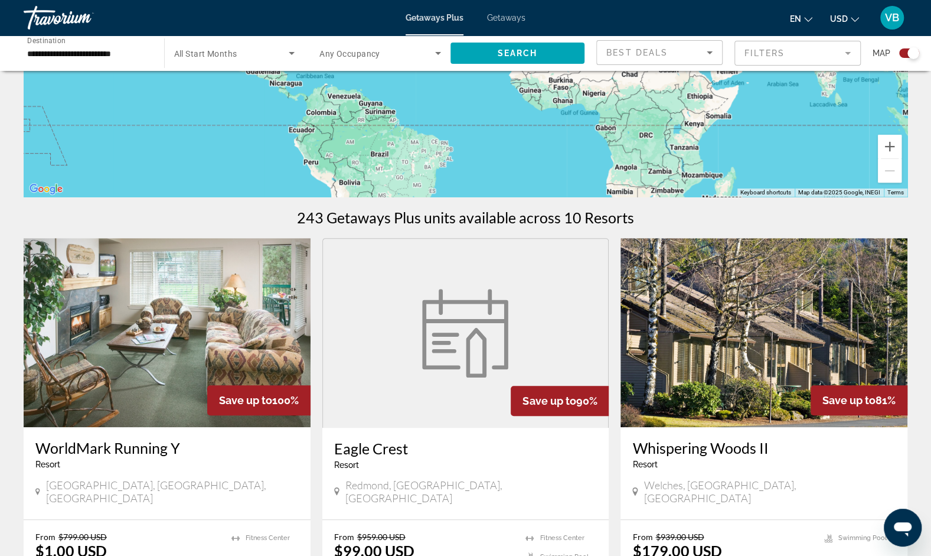
click at [721, 271] on img "Main content" at bounding box center [764, 332] width 287 height 189
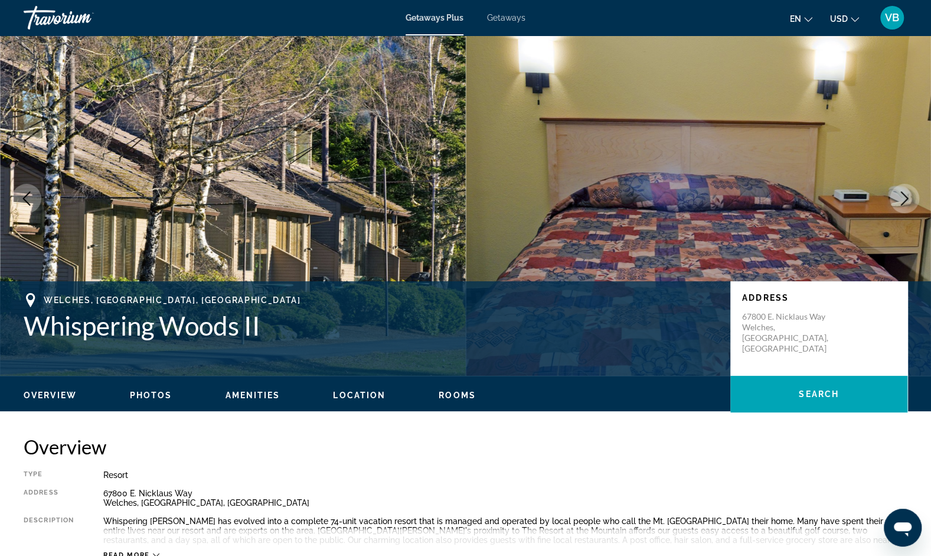
scroll to position [19, 0]
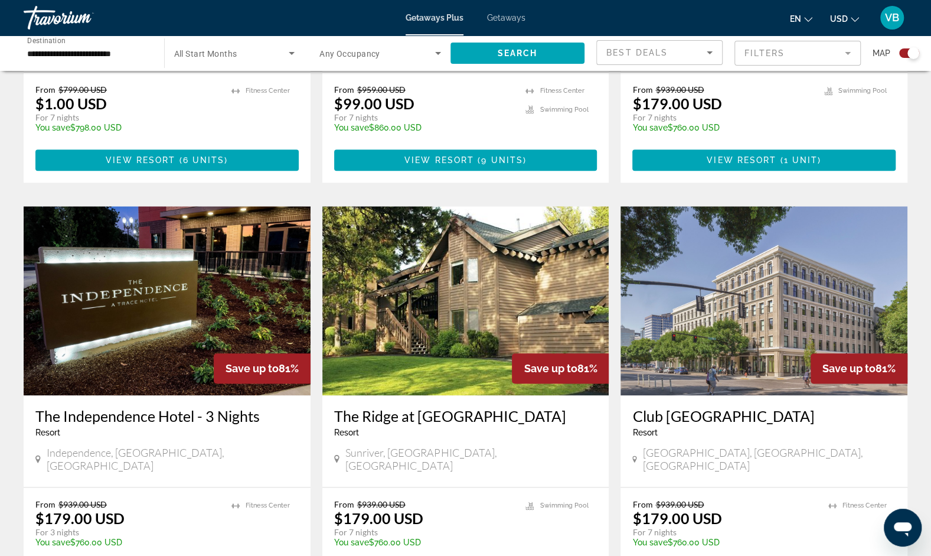
scroll to position [688, 0]
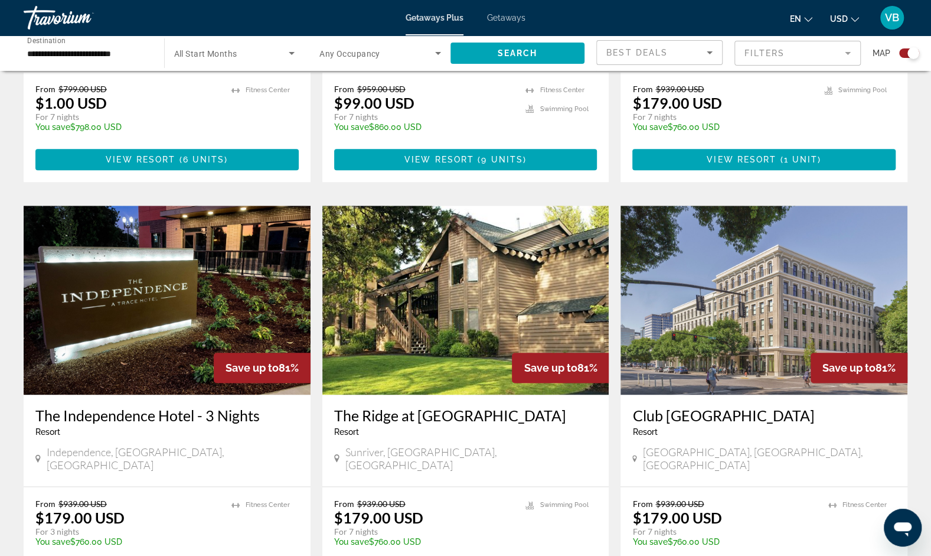
click at [509, 294] on img "Main content" at bounding box center [465, 300] width 287 height 189
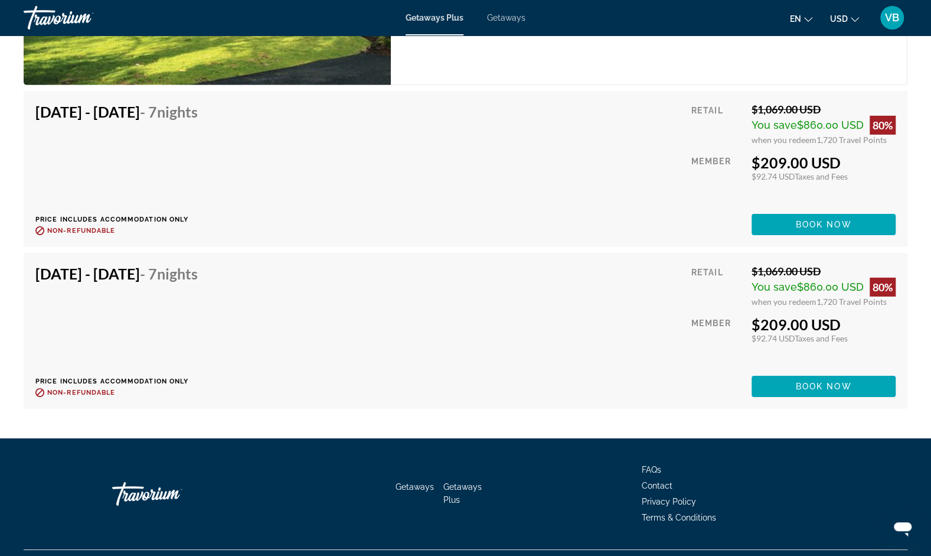
scroll to position [2235, 0]
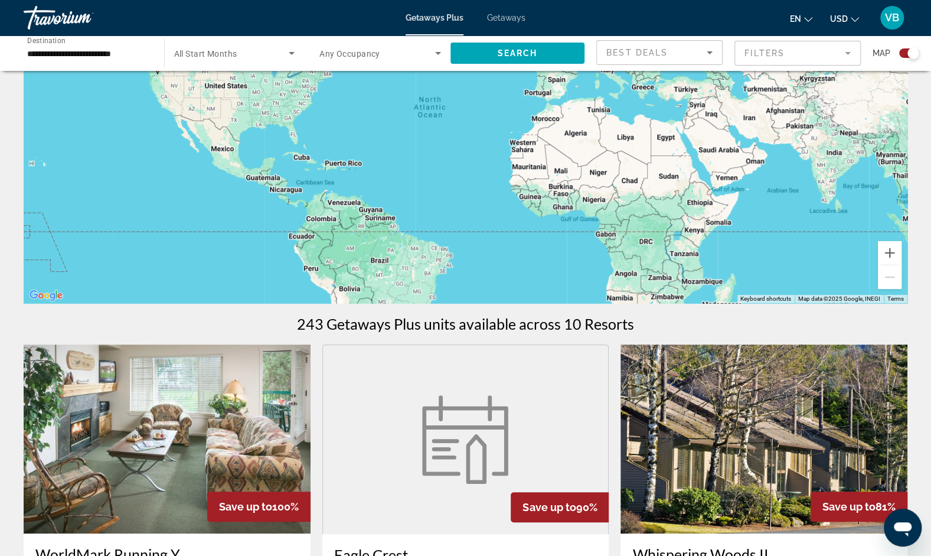
scroll to position [135, 0]
click at [886, 255] on button "Zoom in" at bounding box center [890, 252] width 24 height 24
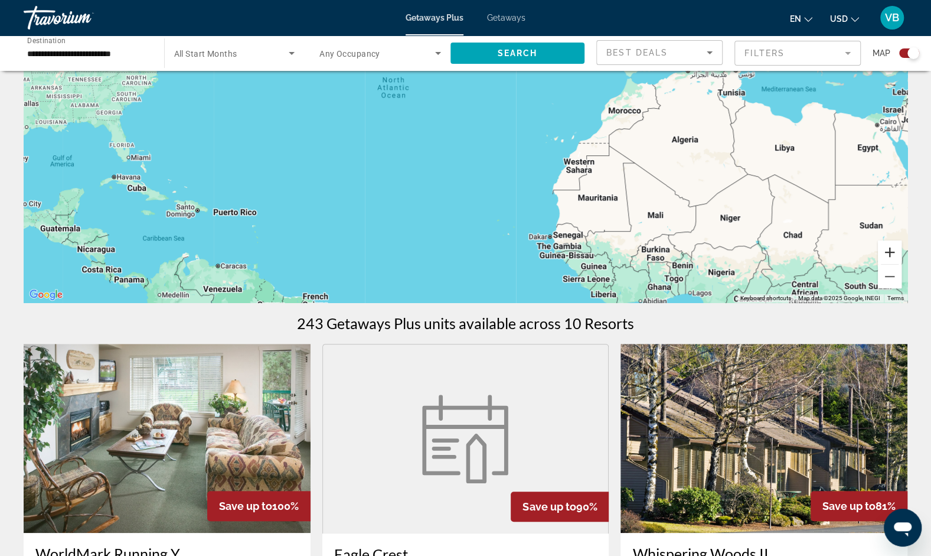
click at [886, 255] on button "Zoom in" at bounding box center [890, 252] width 24 height 24
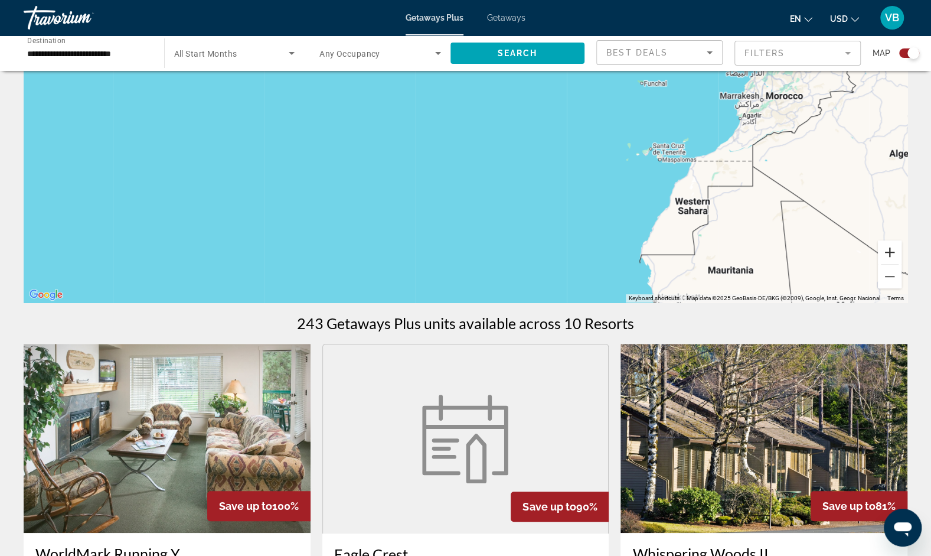
click at [886, 255] on button "Zoom in" at bounding box center [890, 252] width 24 height 24
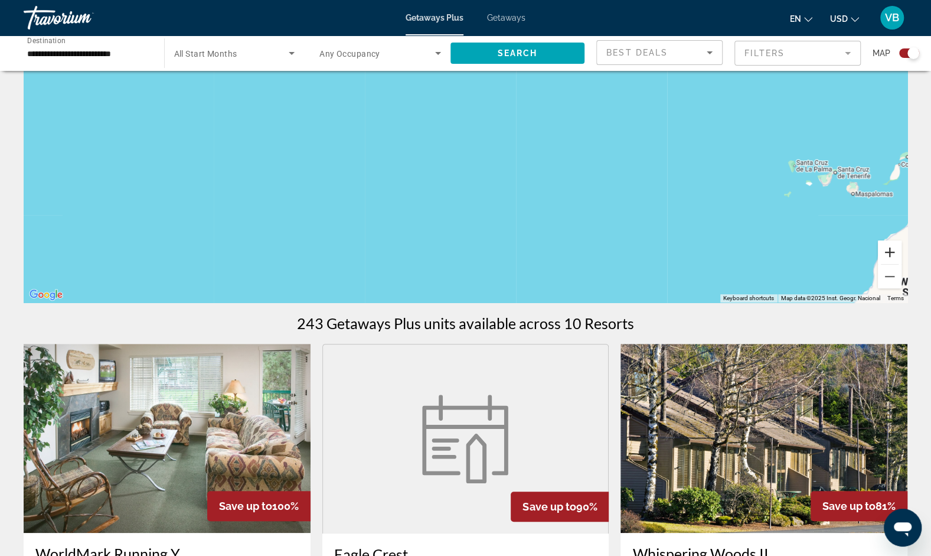
click at [886, 255] on button "Zoom in" at bounding box center [890, 252] width 24 height 24
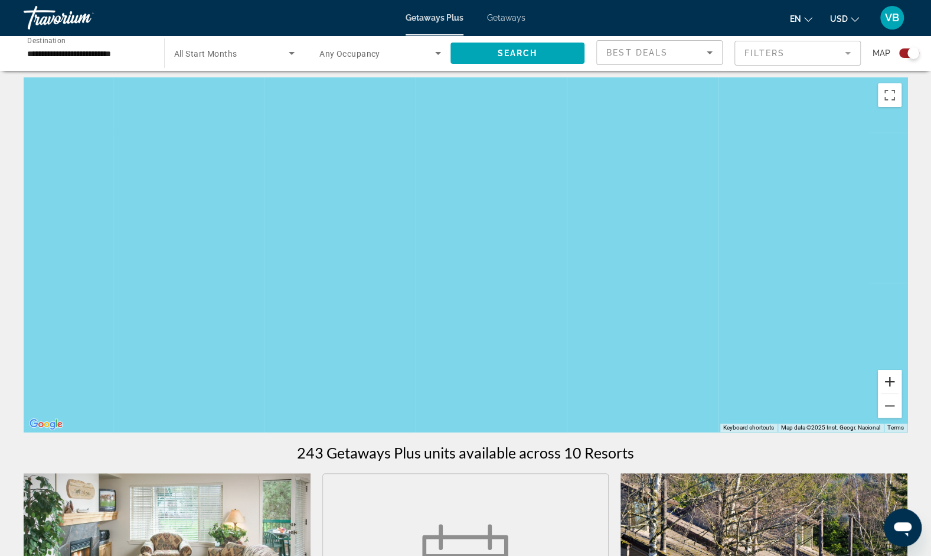
scroll to position [5, 0]
click at [889, 379] on button "Zoom in" at bounding box center [890, 382] width 24 height 24
click at [558, 335] on div "Main content" at bounding box center [466, 255] width 884 height 354
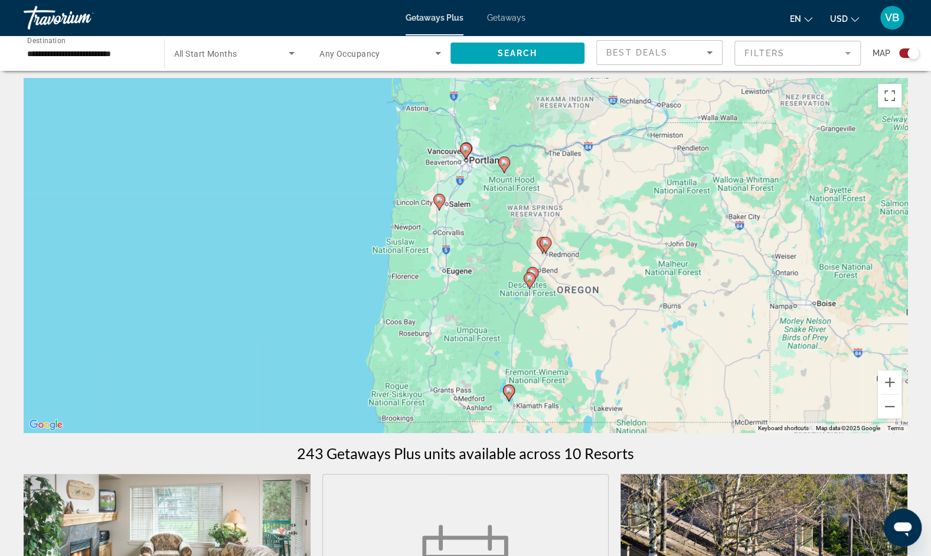
click at [437, 200] on image "Main content" at bounding box center [439, 199] width 7 height 7
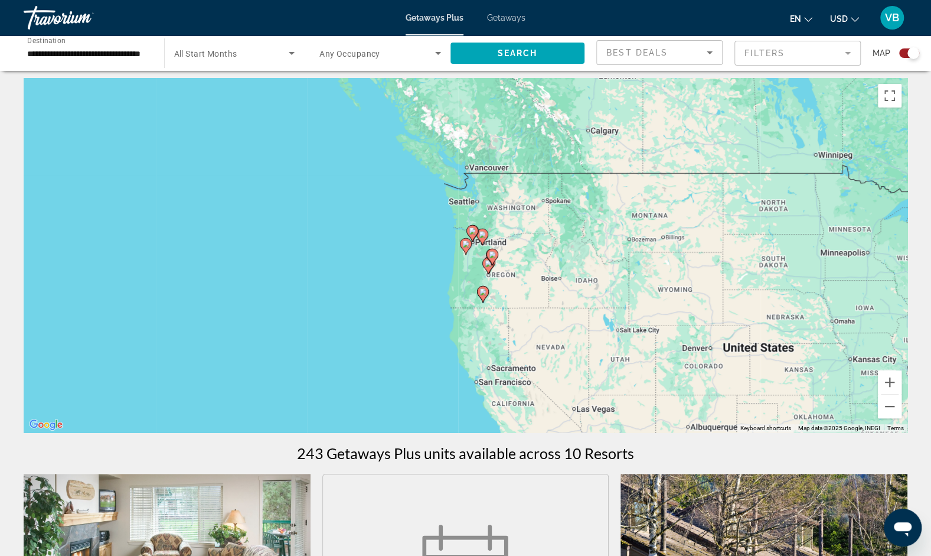
click at [468, 241] on gmp-advanced-marker "Main content" at bounding box center [473, 233] width 12 height 18
type input "**********"
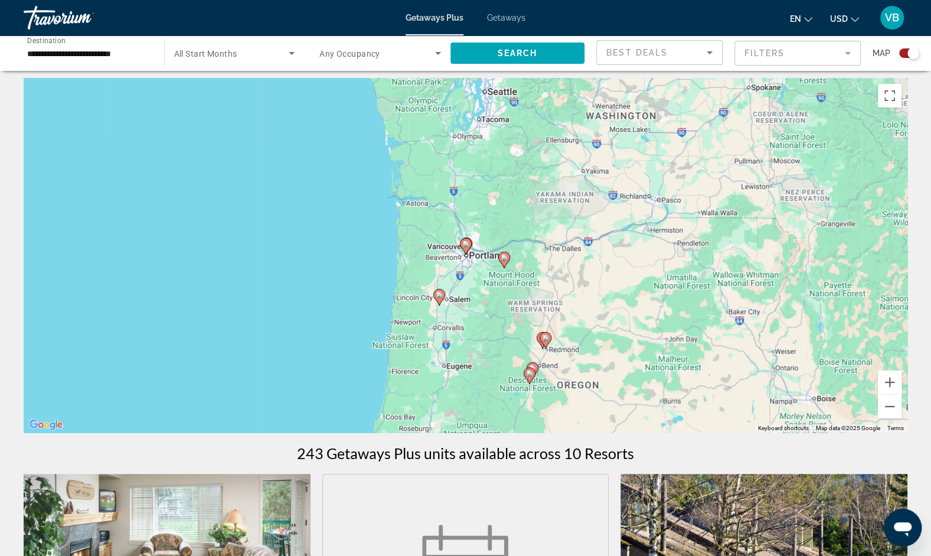
click at [438, 299] on icon "Main content" at bounding box center [439, 296] width 11 height 15
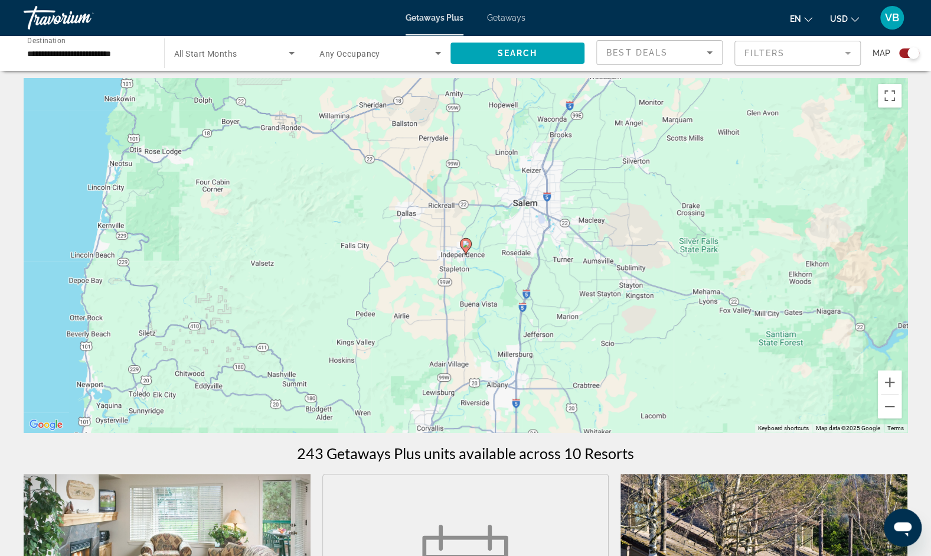
click at [464, 246] on image "Main content" at bounding box center [465, 243] width 7 height 7
